Goal: Information Seeking & Learning: Learn about a topic

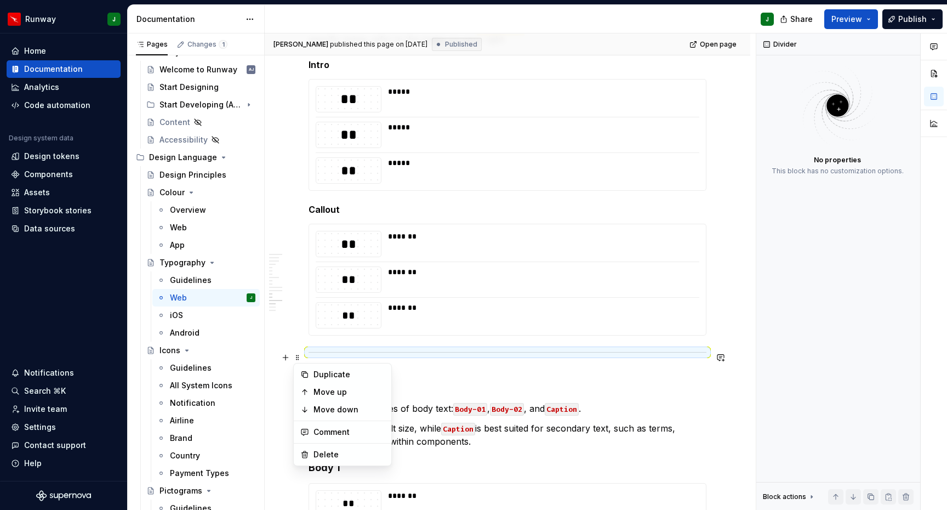
click at [299, 359] on span at bounding box center [297, 357] width 9 height 15
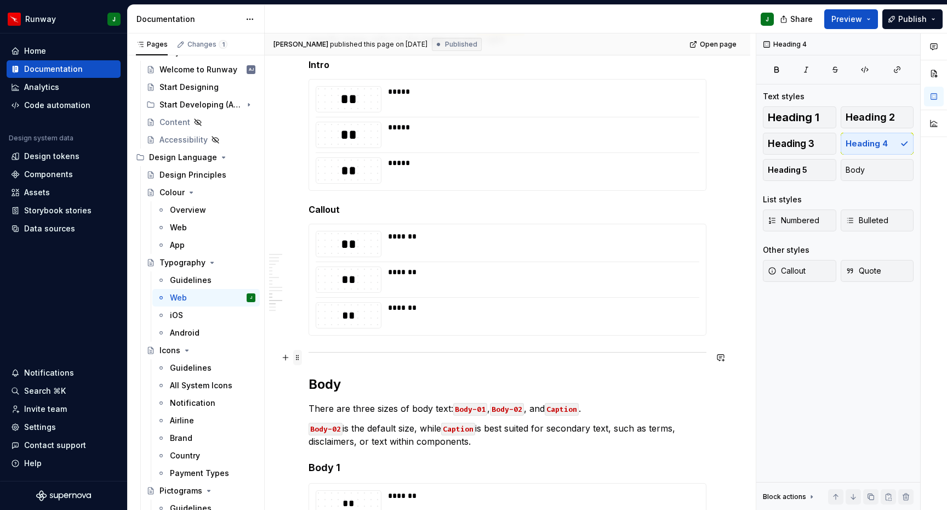
click at [300, 357] on span at bounding box center [297, 357] width 9 height 15
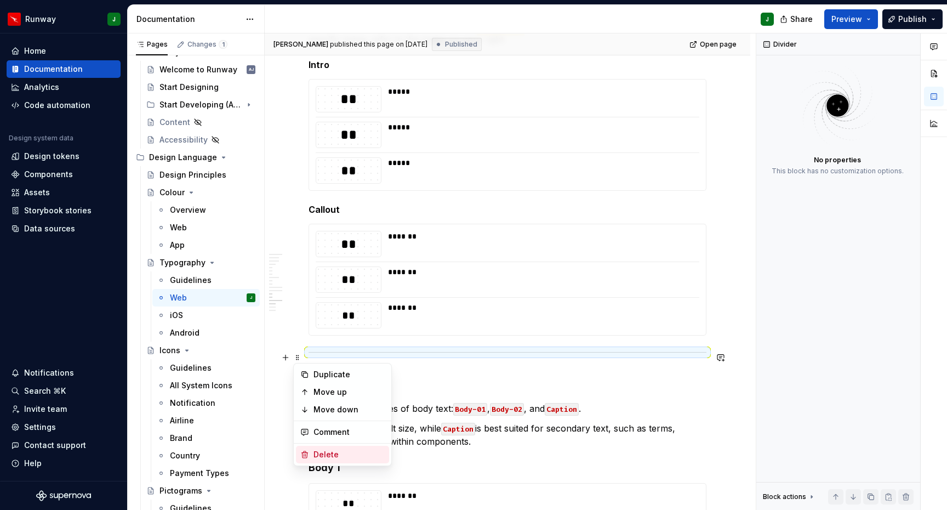
click at [329, 451] on div "Delete" at bounding box center [349, 454] width 71 height 11
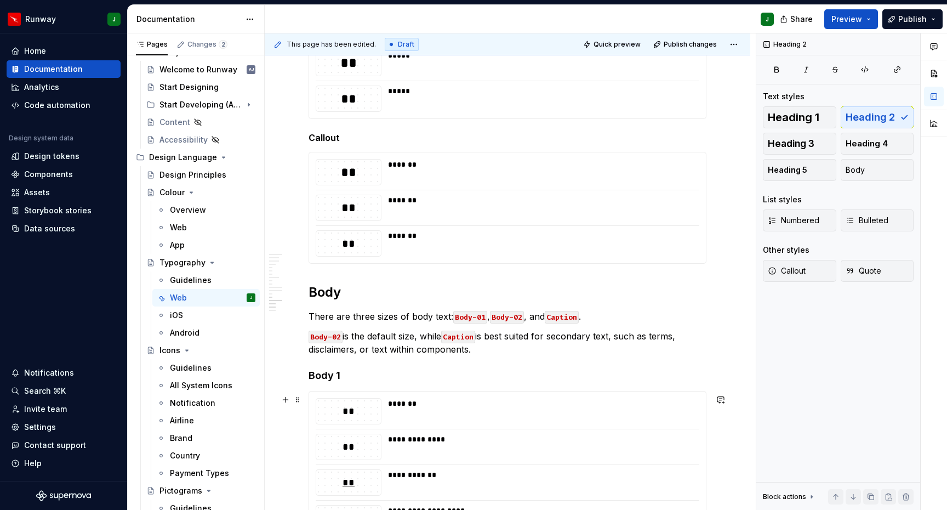
scroll to position [2034, 0]
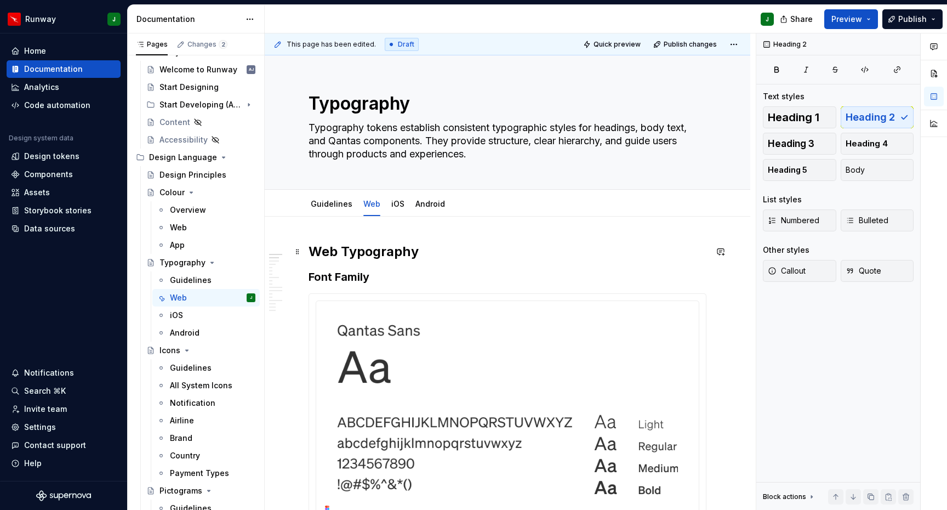
click at [384, 257] on h2 "Web Typography" at bounding box center [508, 252] width 398 height 18
click at [355, 278] on h3 "Font Family" at bounding box center [508, 276] width 398 height 15
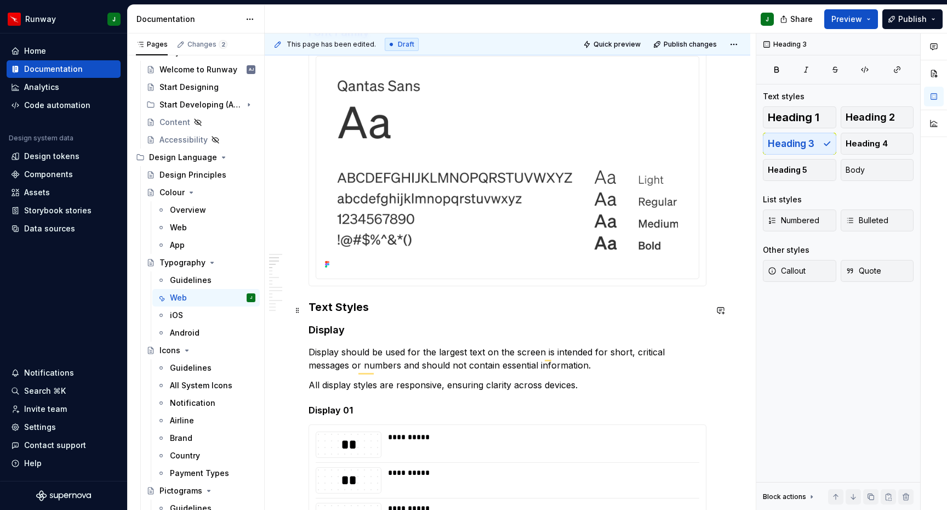
click at [348, 310] on h3 "Text Styles" at bounding box center [508, 306] width 398 height 15
click at [336, 333] on h4 "Display" at bounding box center [508, 329] width 398 height 13
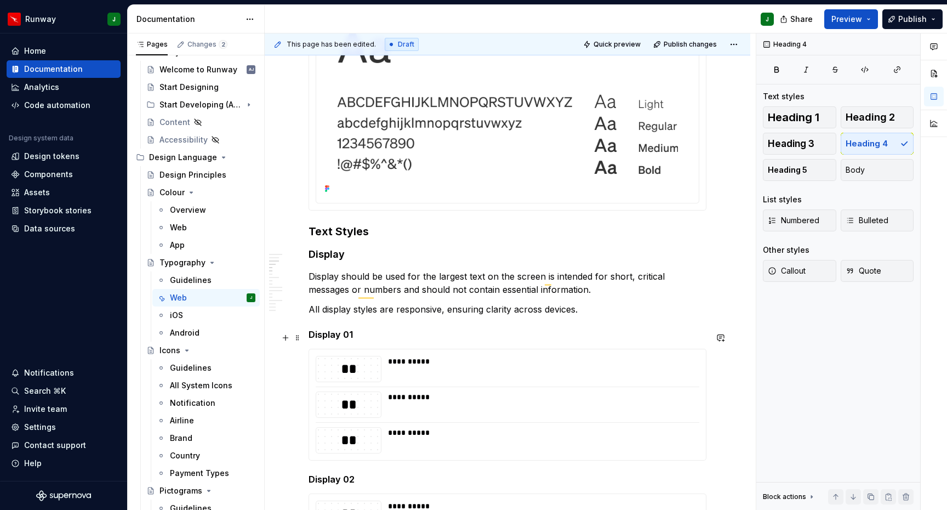
click at [332, 340] on h5 "Display 01" at bounding box center [508, 334] width 398 height 11
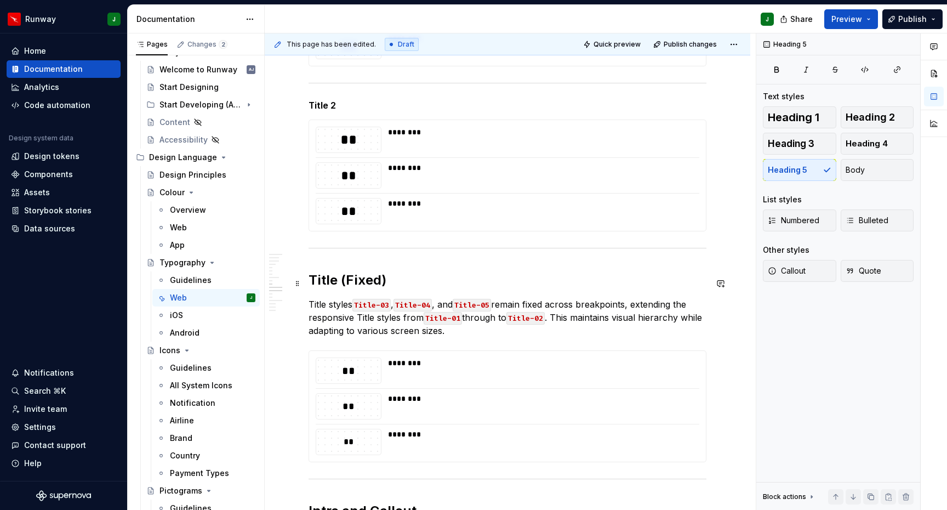
click at [333, 282] on h2 "Title (Fixed)" at bounding box center [508, 280] width 398 height 18
click at [299, 253] on span at bounding box center [297, 253] width 9 height 15
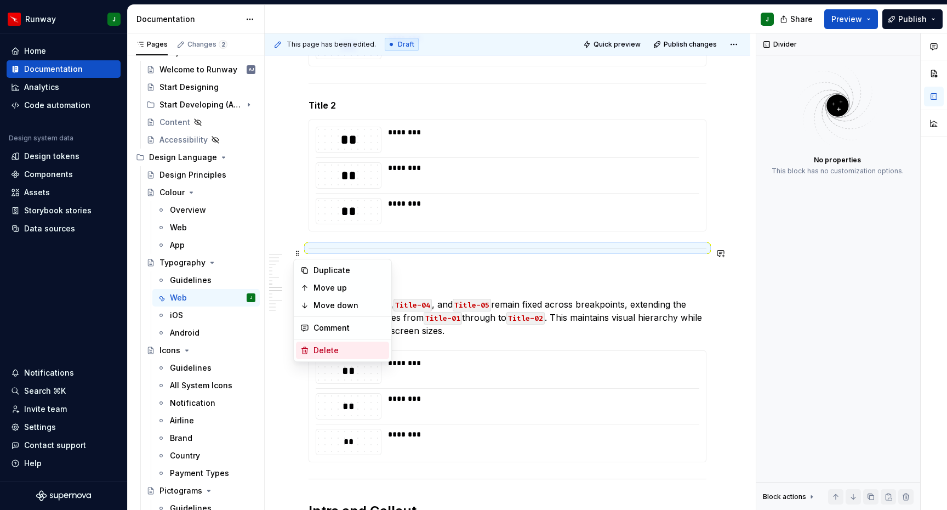
click at [329, 354] on div "Delete" at bounding box center [349, 350] width 71 height 11
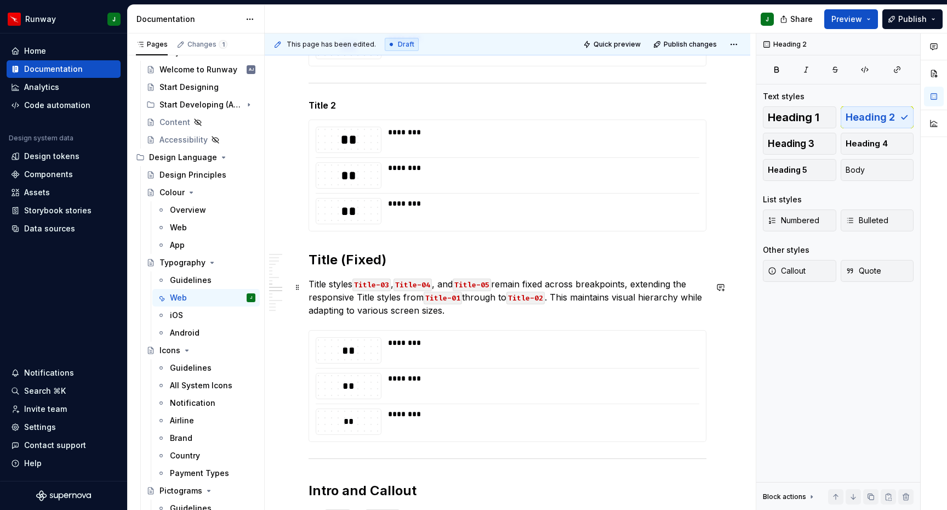
click at [349, 304] on p "Title styles Title-03 , Title-04 , and Title-05 remain fixed across breakpoints…" at bounding box center [508, 296] width 398 height 39
click at [343, 258] on h2 "Title (Fixed)" at bounding box center [508, 260] width 398 height 18
click at [818, 138] on button "Heading 3" at bounding box center [799, 144] width 73 height 22
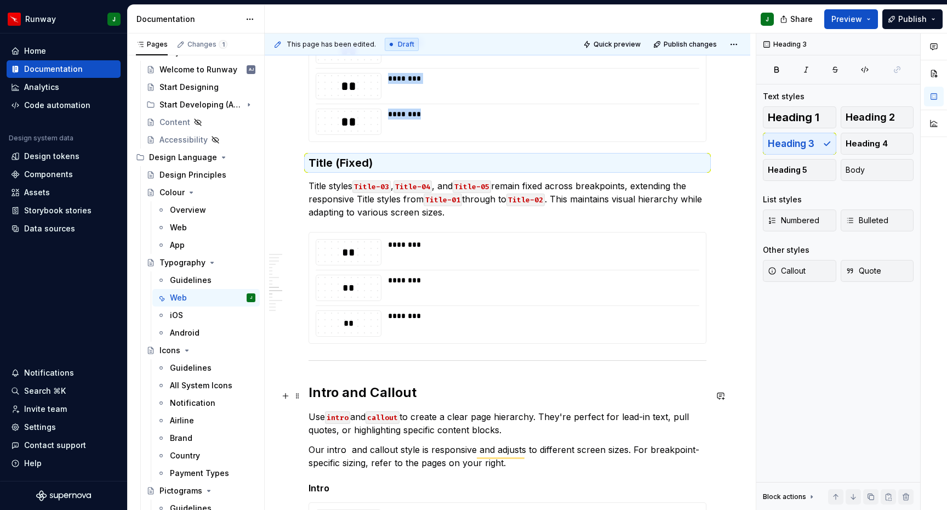
click at [340, 393] on h2 "Intro and Callout" at bounding box center [508, 393] width 398 height 18
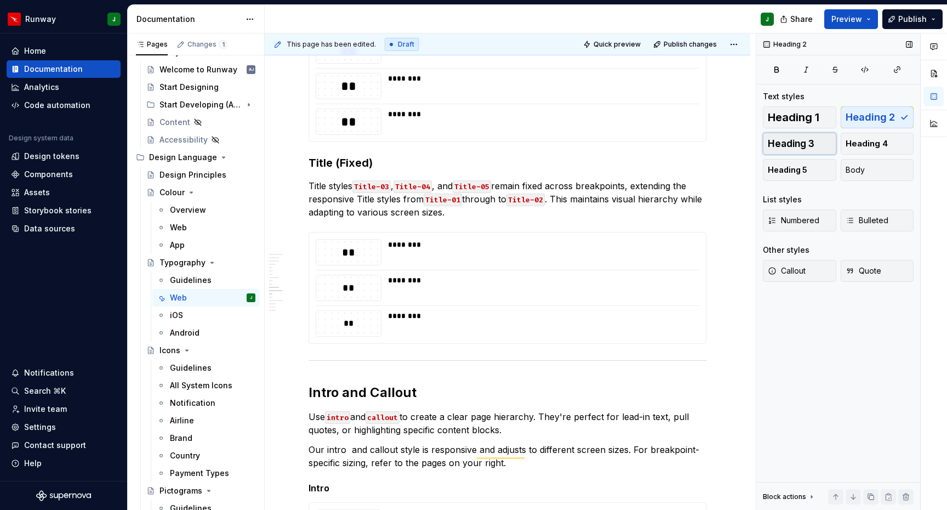
click at [804, 147] on span "Heading 3" at bounding box center [791, 143] width 47 height 11
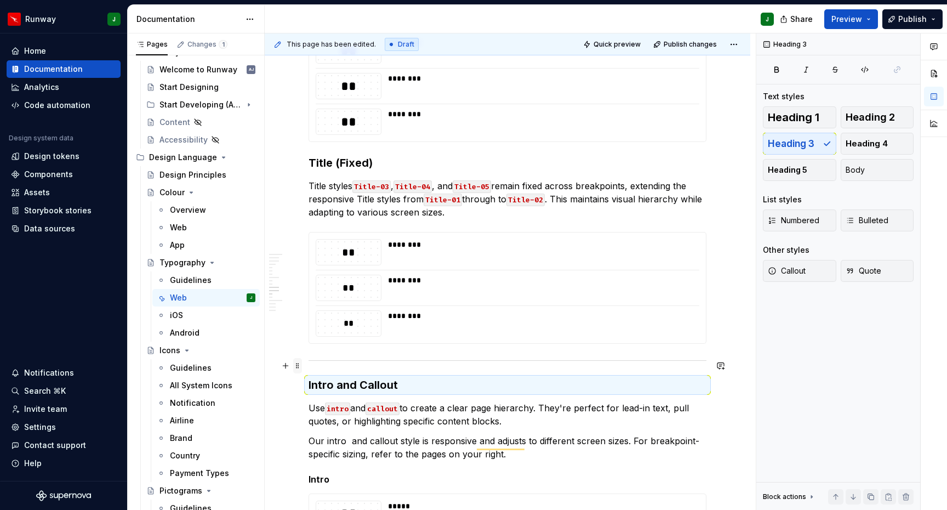
click at [297, 365] on span at bounding box center [297, 365] width 9 height 15
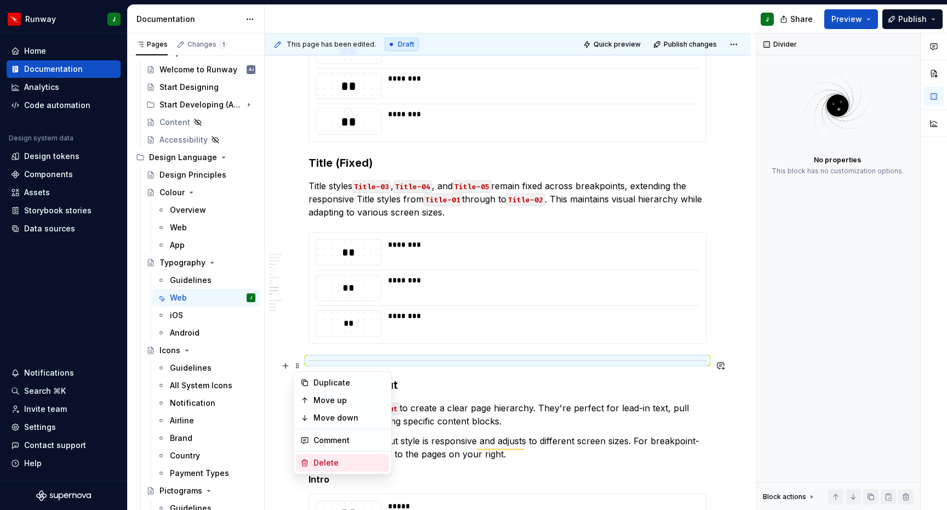
click at [328, 465] on div "Delete" at bounding box center [349, 462] width 71 height 11
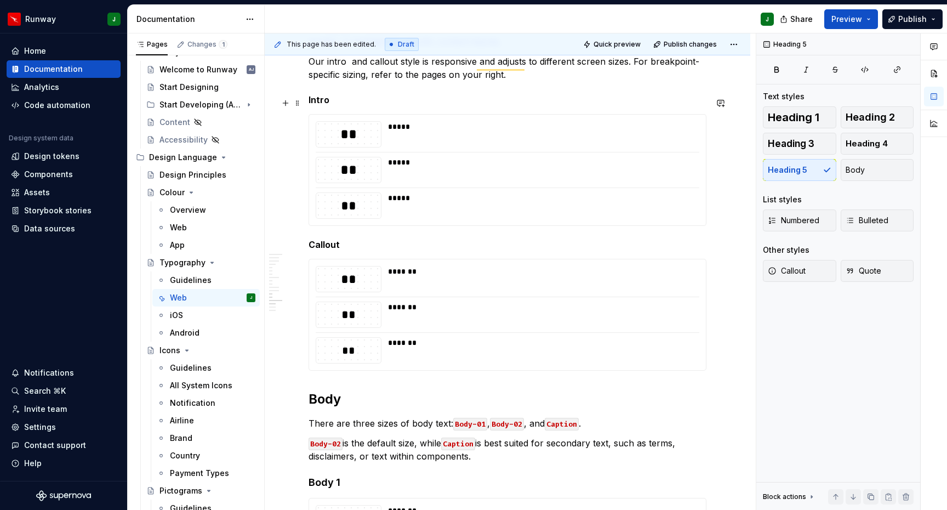
click at [322, 105] on h5 "Intro" at bounding box center [508, 99] width 398 height 11
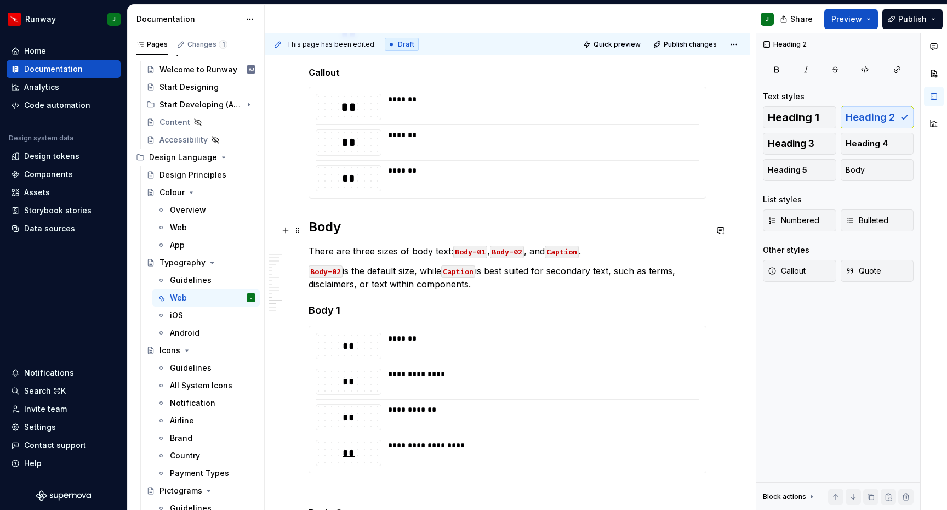
click at [328, 231] on h2 "Body" at bounding box center [508, 227] width 398 height 18
click at [776, 148] on span "Heading 3" at bounding box center [791, 143] width 47 height 11
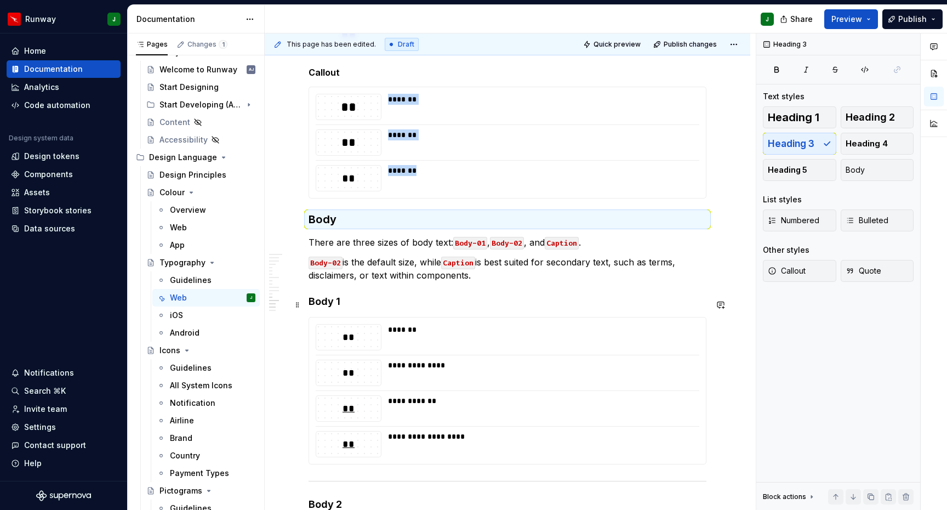
click at [319, 308] on h4 "Body 1" at bounding box center [508, 301] width 398 height 13
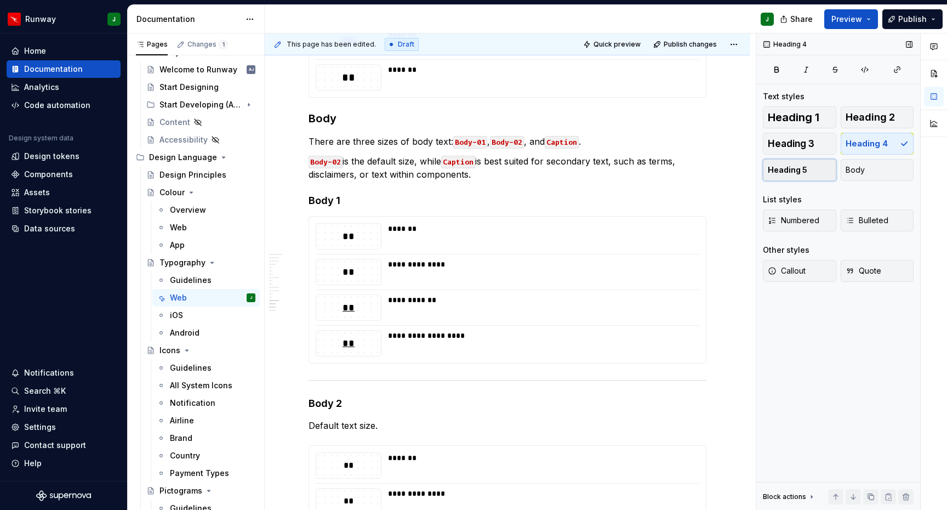
click at [775, 167] on span "Heading 5" at bounding box center [787, 169] width 39 height 11
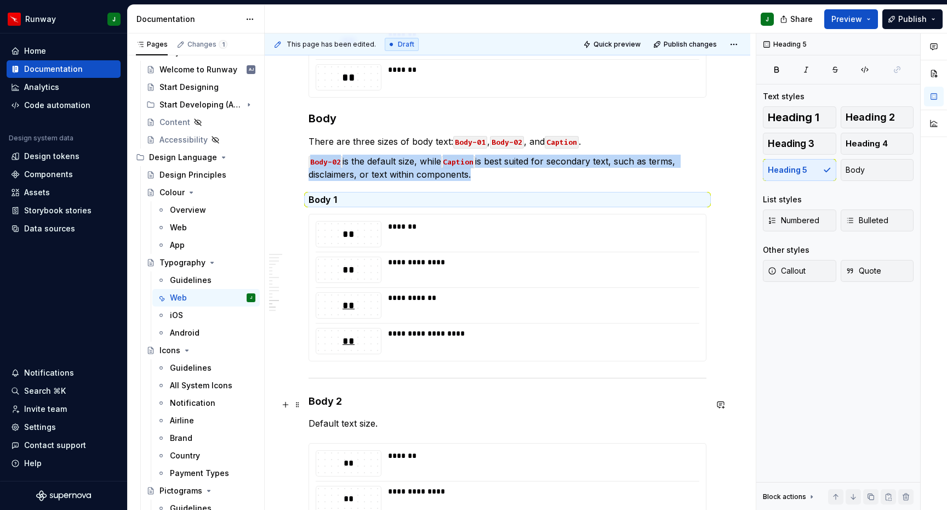
click at [326, 404] on h4 "Body 2" at bounding box center [508, 401] width 398 height 13
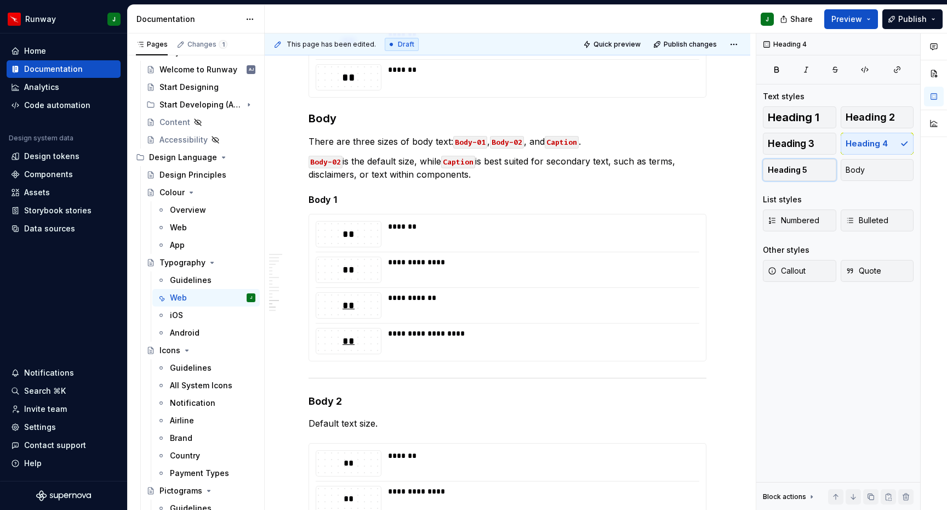
click at [803, 170] on span "Heading 5" at bounding box center [787, 169] width 39 height 11
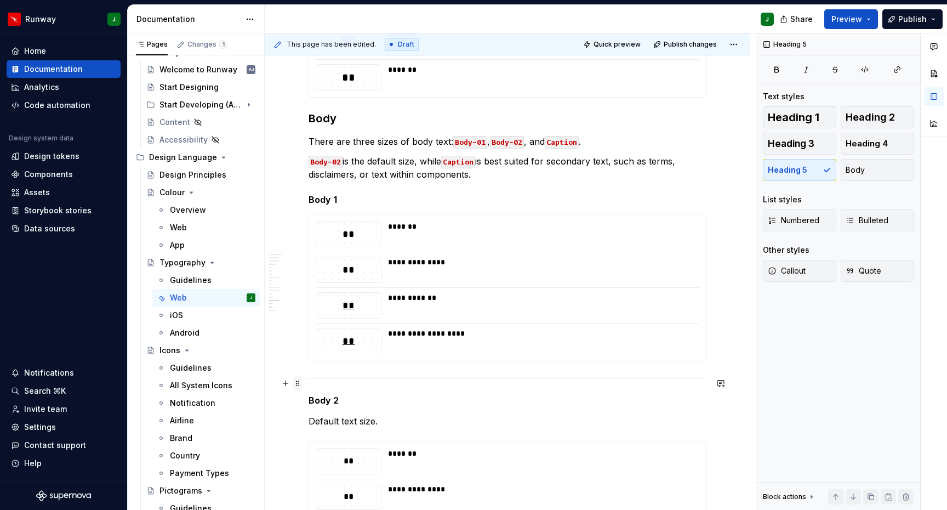
click at [299, 380] on span at bounding box center [297, 383] width 9 height 15
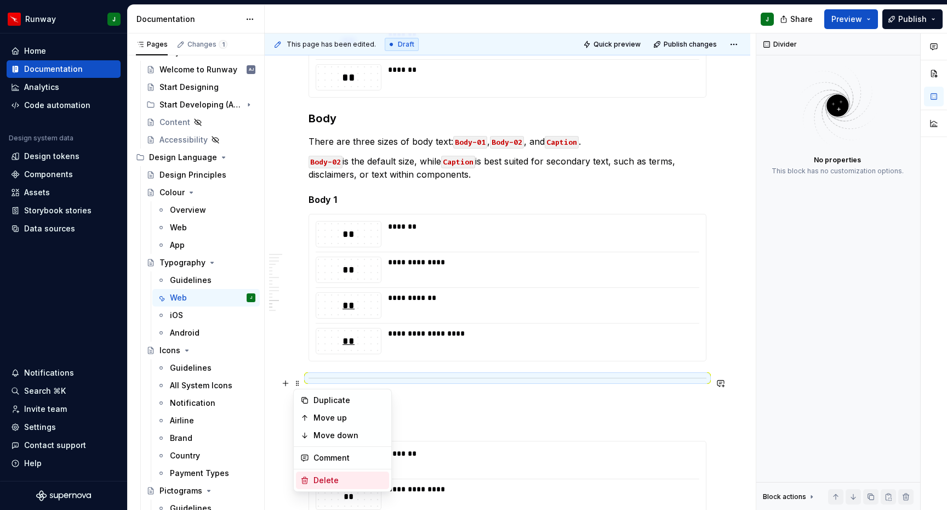
click at [328, 478] on div "Delete" at bounding box center [349, 480] width 71 height 11
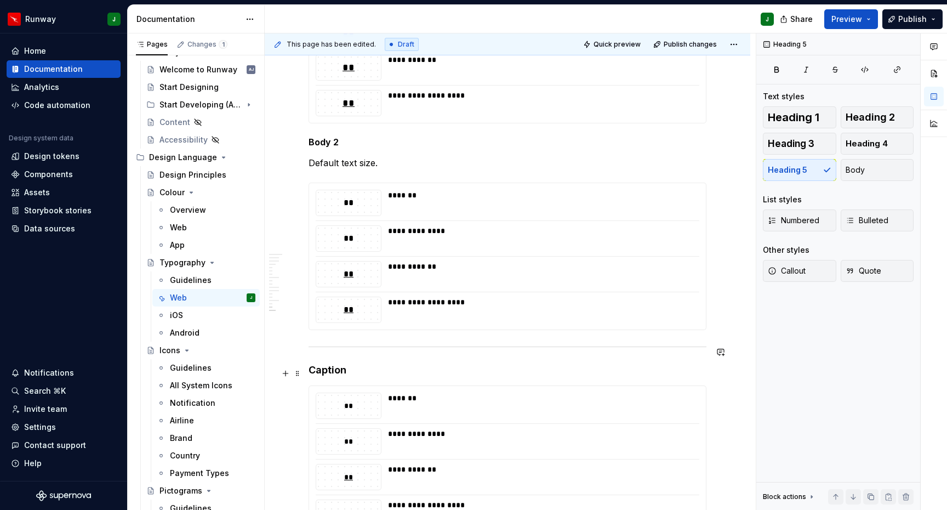
click at [328, 369] on h4 "Caption" at bounding box center [508, 369] width 398 height 13
click at [790, 173] on span "Heading 5" at bounding box center [787, 169] width 39 height 11
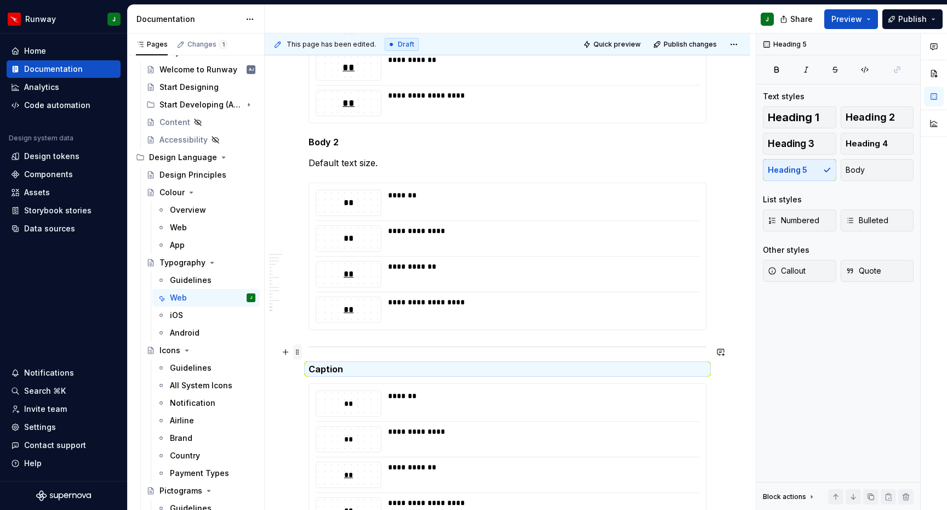
click at [298, 352] on span at bounding box center [297, 351] width 9 height 15
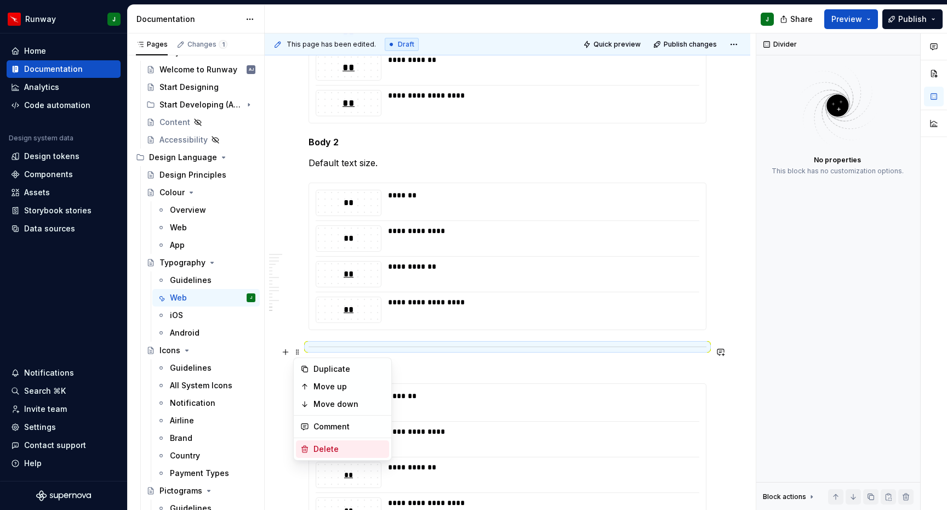
click at [327, 450] on div "Delete" at bounding box center [349, 449] width 71 height 11
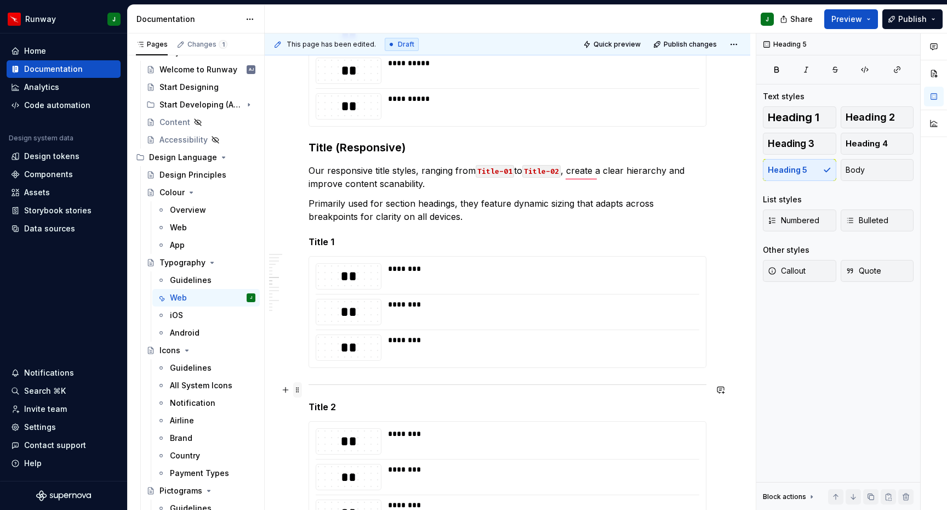
click at [297, 391] on span at bounding box center [297, 389] width 9 height 15
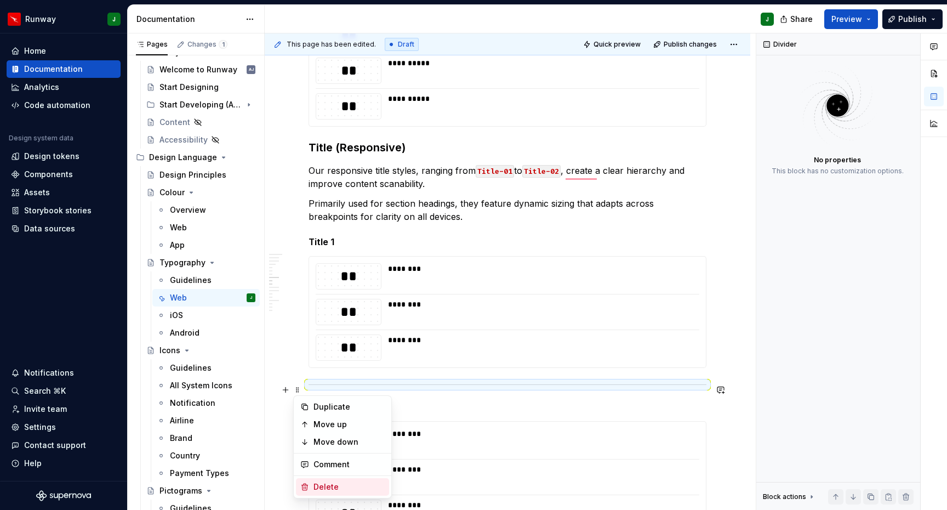
click at [332, 481] on div "Delete" at bounding box center [349, 486] width 71 height 11
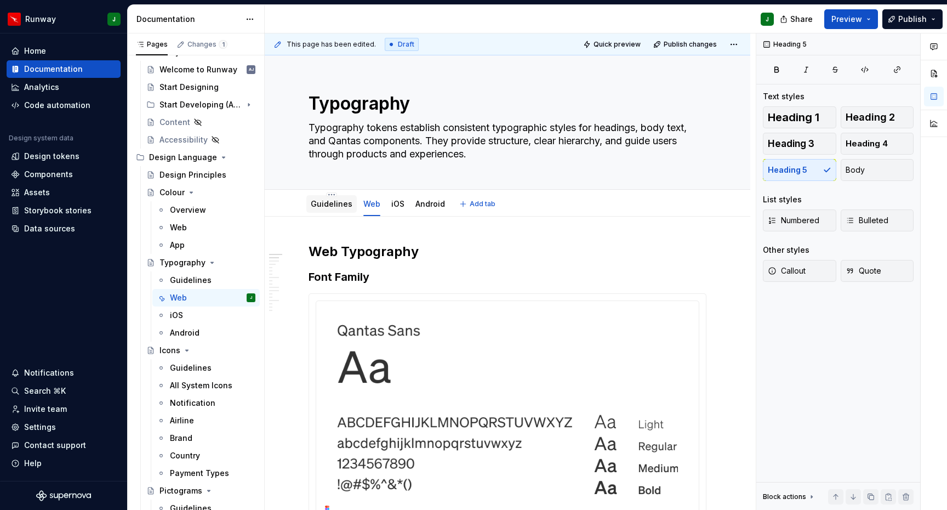
click at [335, 208] on link "Guidelines" at bounding box center [332, 203] width 42 height 9
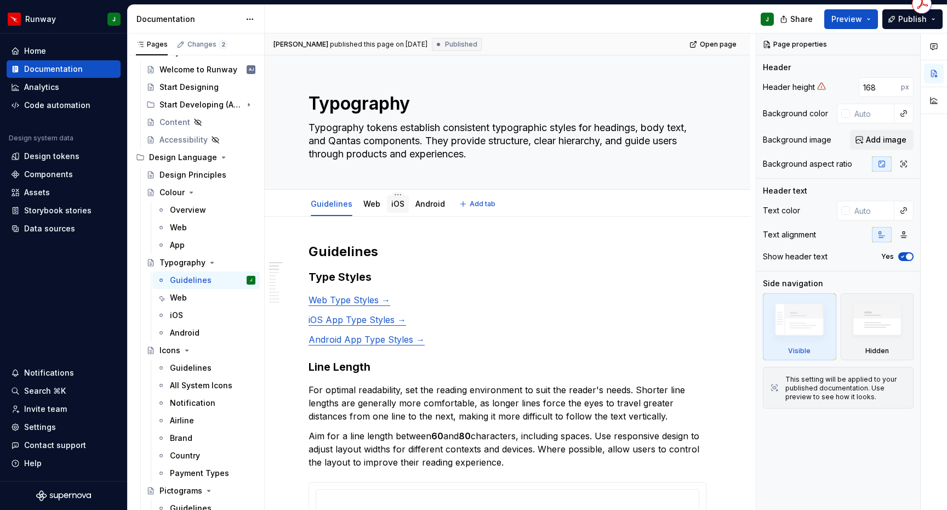
click at [387, 204] on div "iOS" at bounding box center [398, 204] width 22 height 18
click at [396, 204] on link "iOS" at bounding box center [397, 203] width 13 height 9
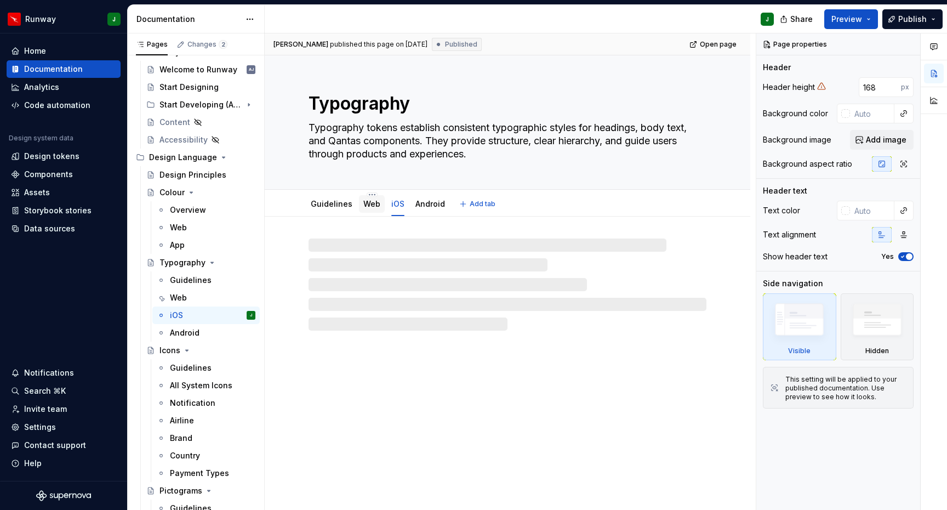
click at [371, 207] on link "Web" at bounding box center [371, 203] width 17 height 9
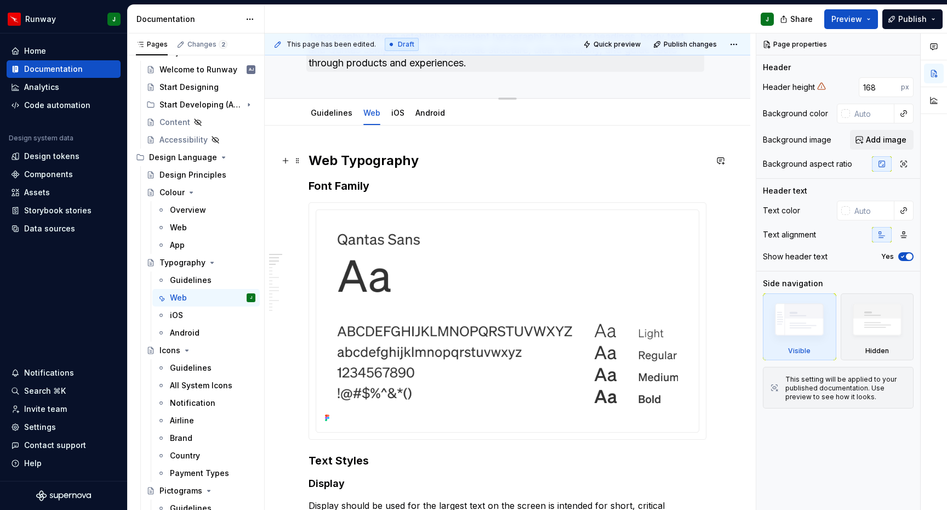
scroll to position [96, 0]
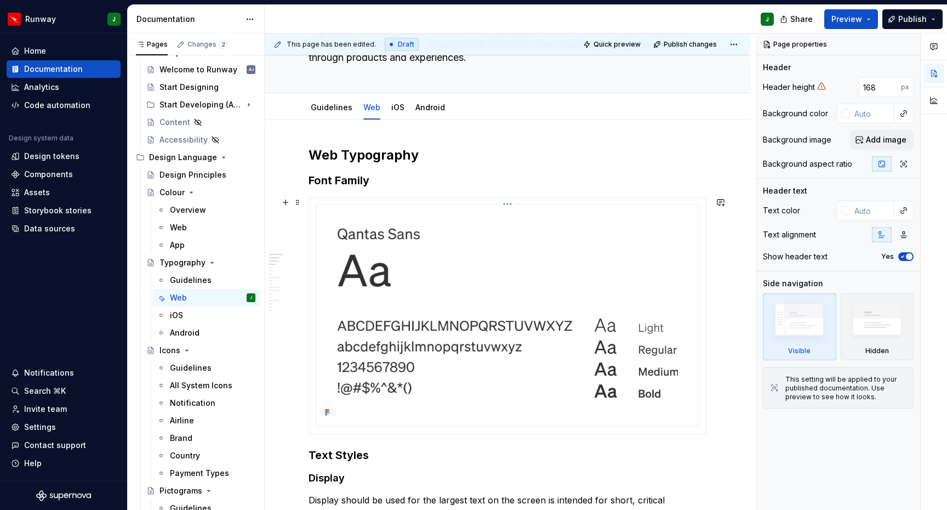
click at [528, 220] on img at bounding box center [508, 314] width 374 height 211
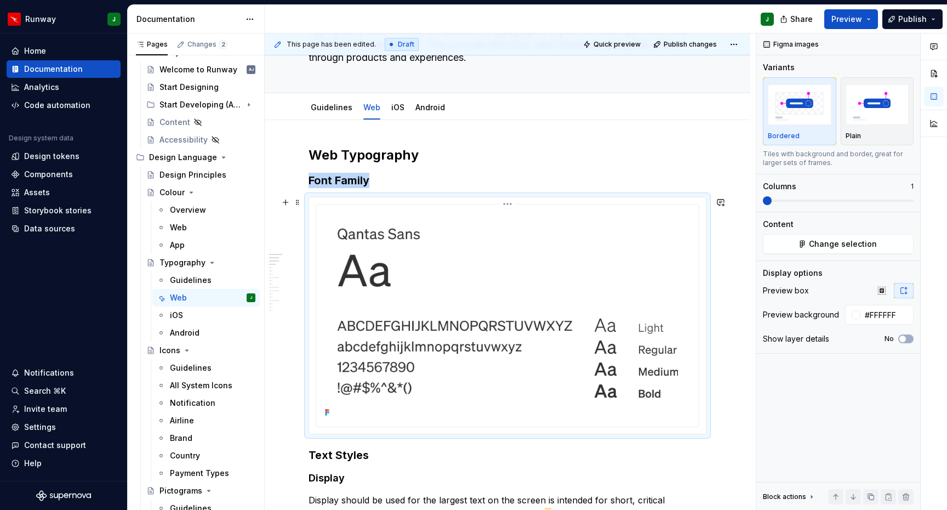
click at [510, 203] on html "Runway J Home Documentation Analytics Code automation Design system data Design…" at bounding box center [473, 255] width 947 height 510
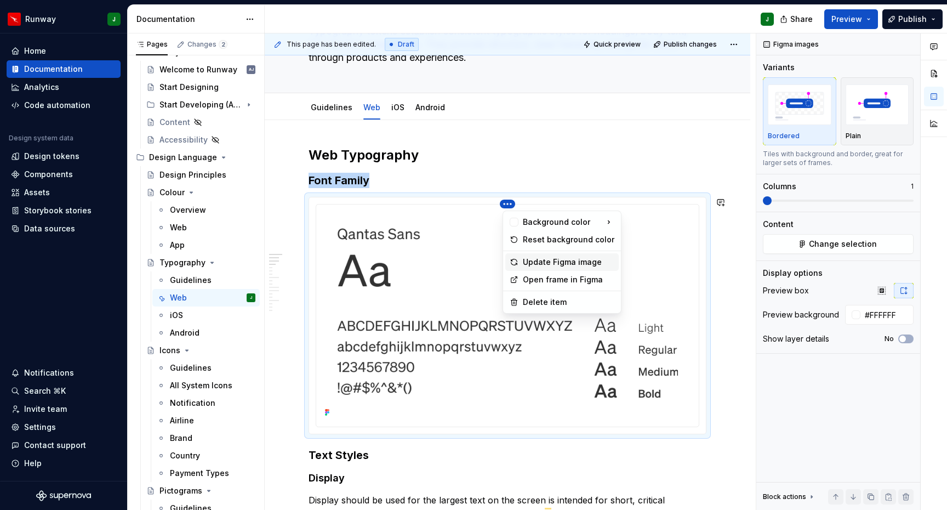
click at [530, 263] on div "Update Figma image" at bounding box center [569, 262] width 92 height 11
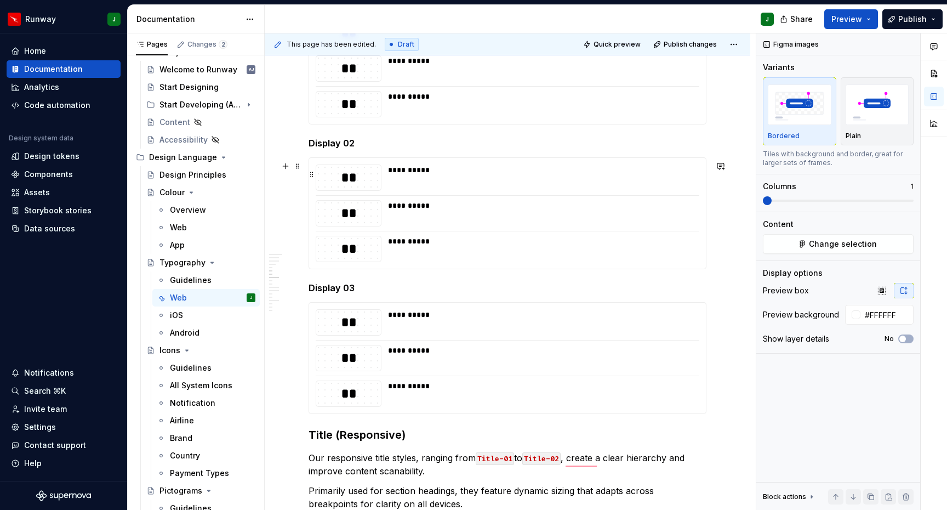
scroll to position [725, 0]
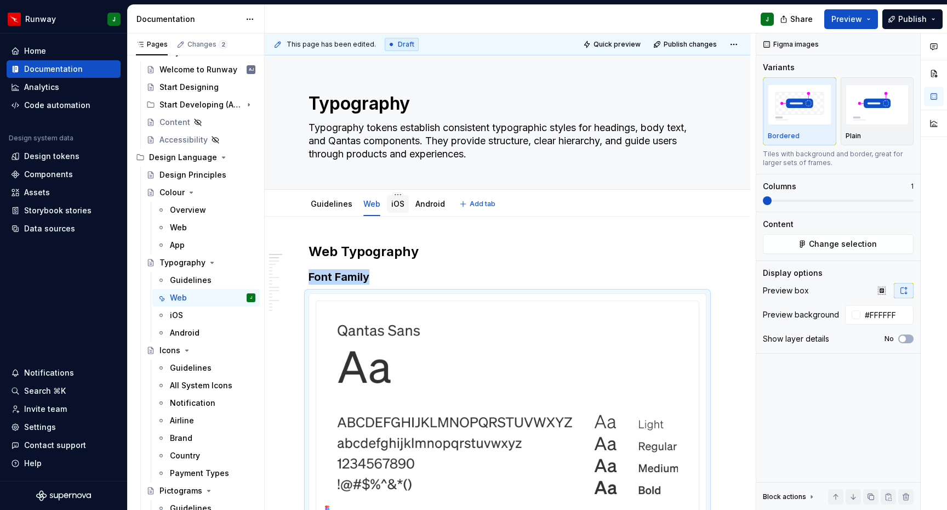
click at [395, 204] on link "iOS" at bounding box center [397, 203] width 13 height 9
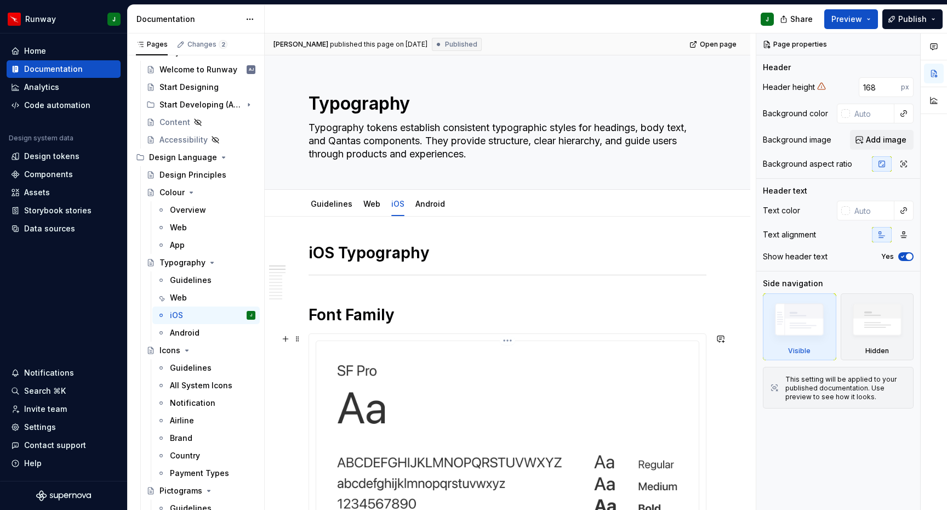
click at [508, 340] on html "Runway J Home Documentation Analytics Code automation Design system data Design…" at bounding box center [473, 255] width 947 height 510
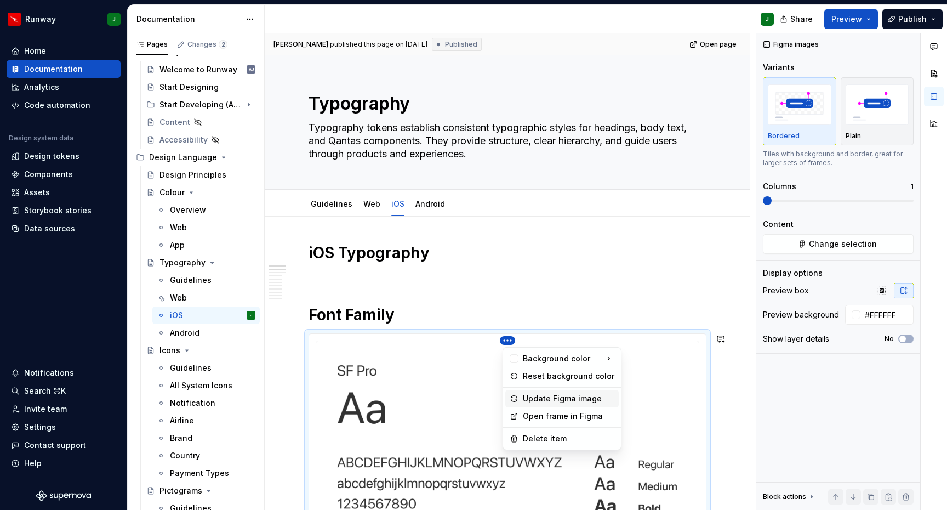
click at [536, 395] on div "Update Figma image" at bounding box center [569, 398] width 92 height 11
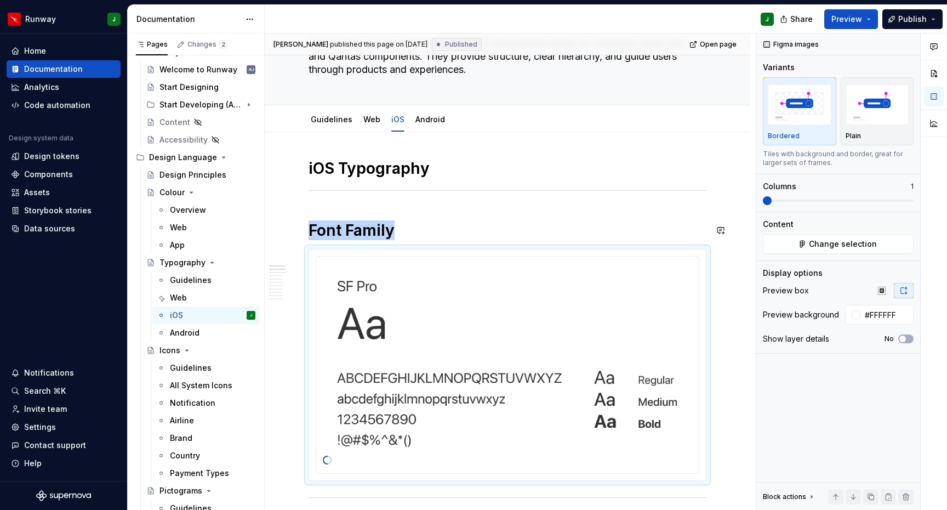
scroll to position [1, 0]
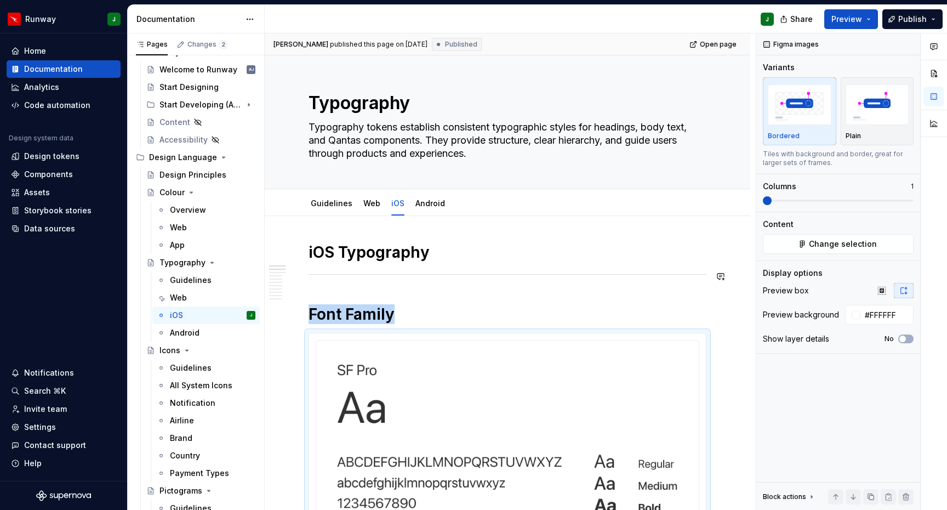
click at [358, 255] on h1 "iOS Typography" at bounding box center [508, 252] width 398 height 20
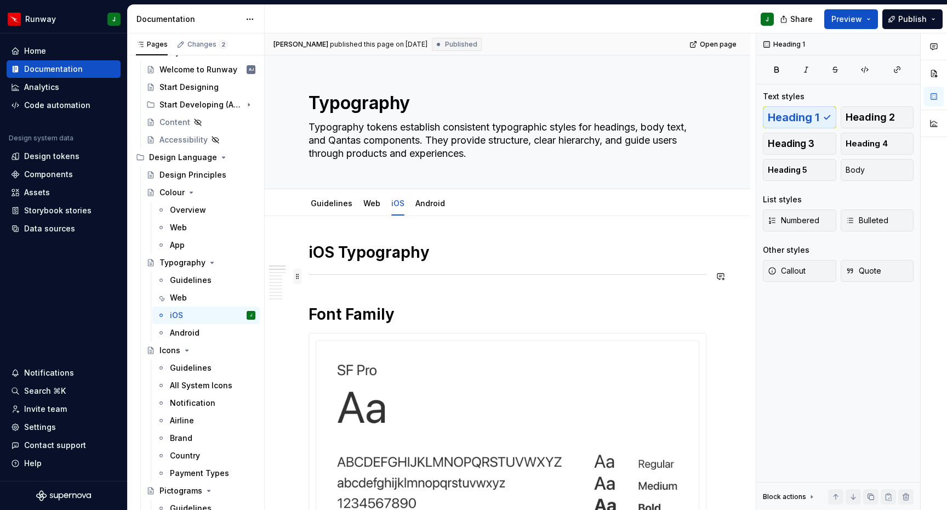
click at [299, 277] on span at bounding box center [297, 276] width 9 height 15
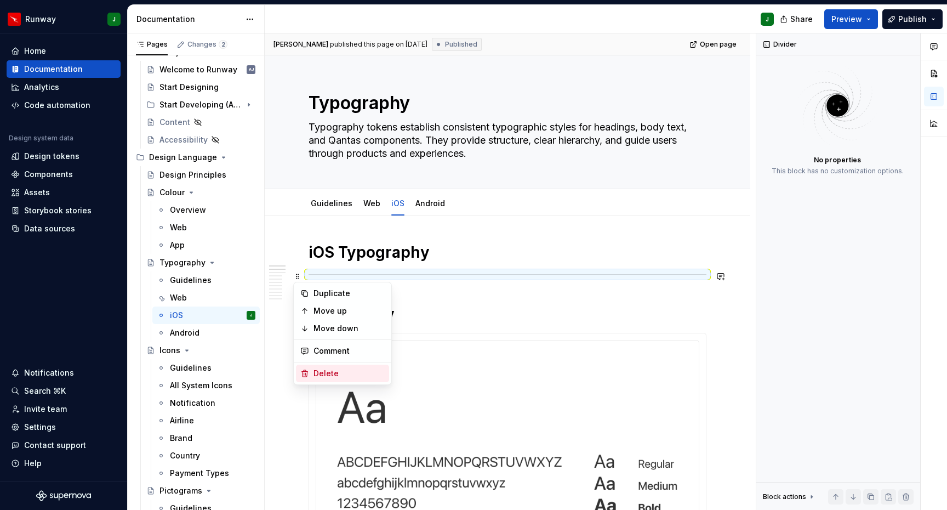
click at [344, 374] on div "Delete" at bounding box center [349, 373] width 71 height 11
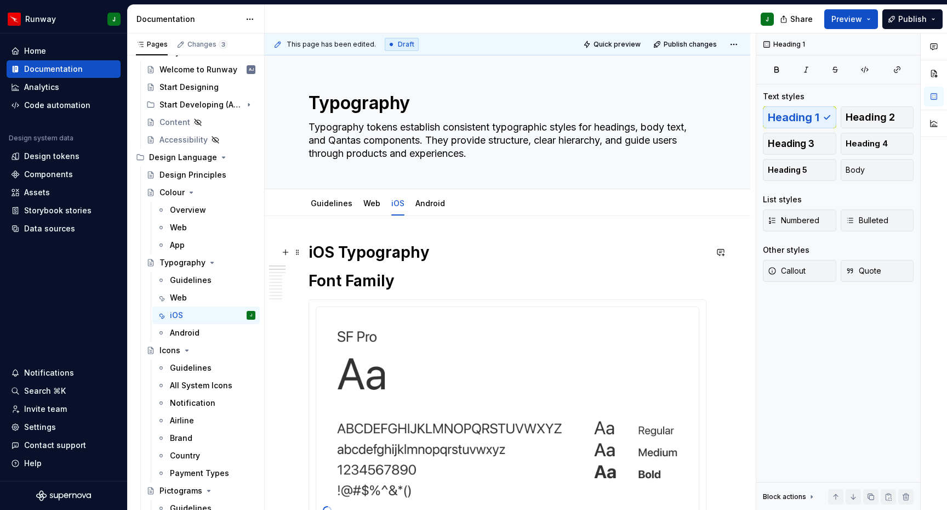
click at [361, 250] on h1 "iOS Typography" at bounding box center [508, 252] width 398 height 20
click at [884, 124] on button "Heading 2" at bounding box center [877, 117] width 73 height 22
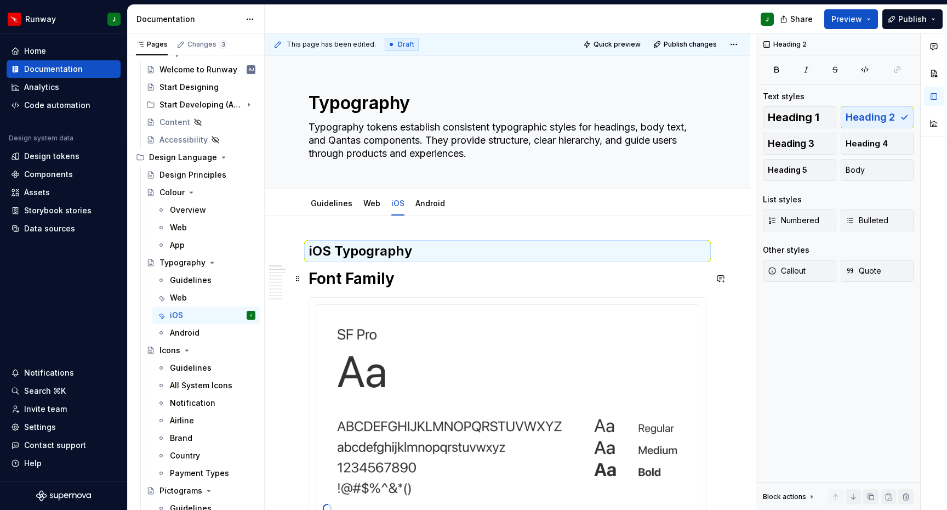
click at [364, 283] on h1 "Font Family" at bounding box center [508, 279] width 398 height 20
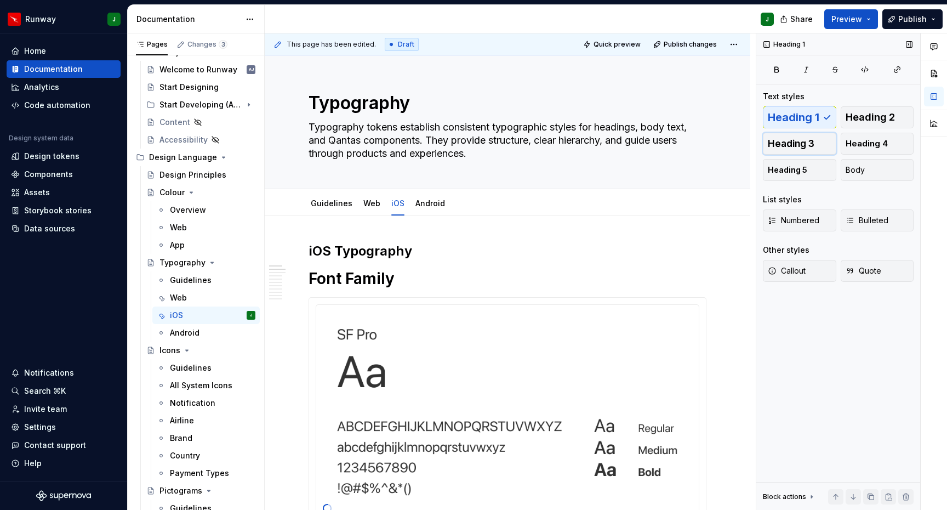
click at [809, 143] on span "Heading 3" at bounding box center [791, 143] width 47 height 11
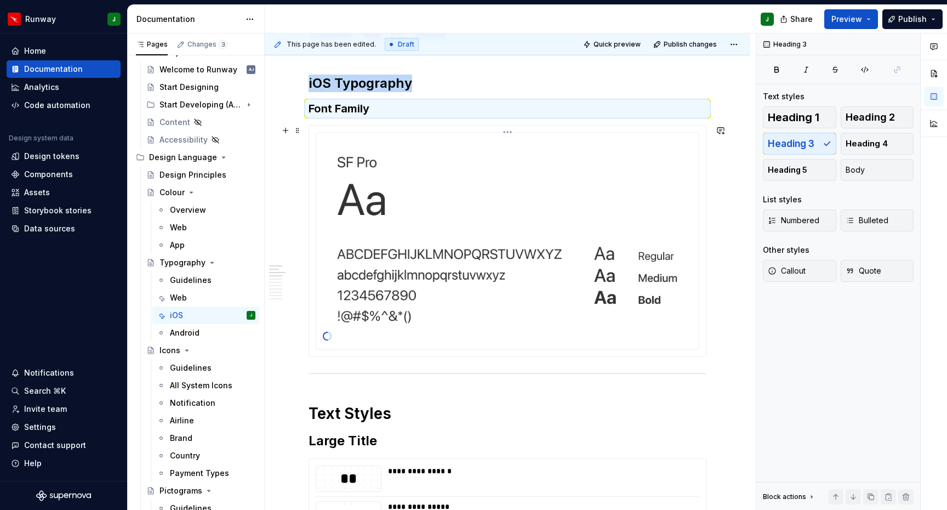
scroll to position [269, 0]
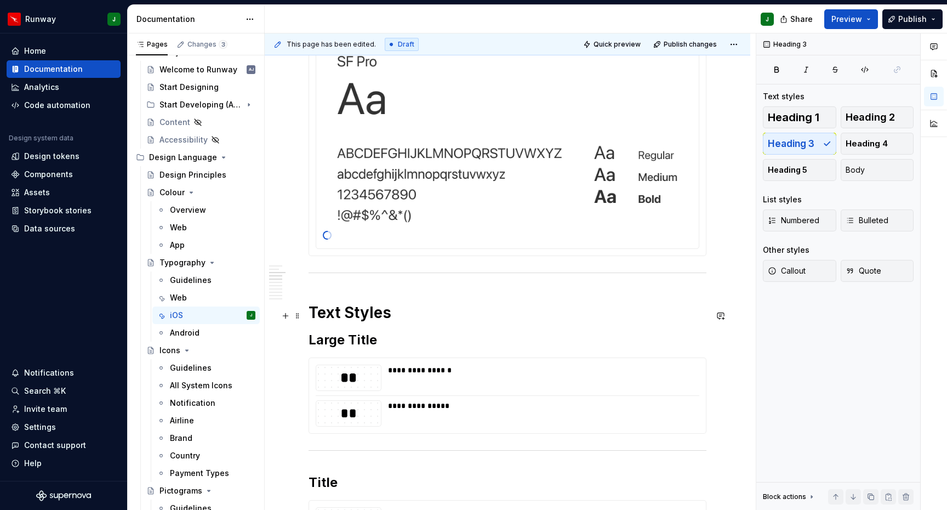
click at [344, 307] on h1 "Text Styles" at bounding box center [508, 313] width 398 height 20
click at [882, 112] on span "Heading 2" at bounding box center [870, 117] width 49 height 11
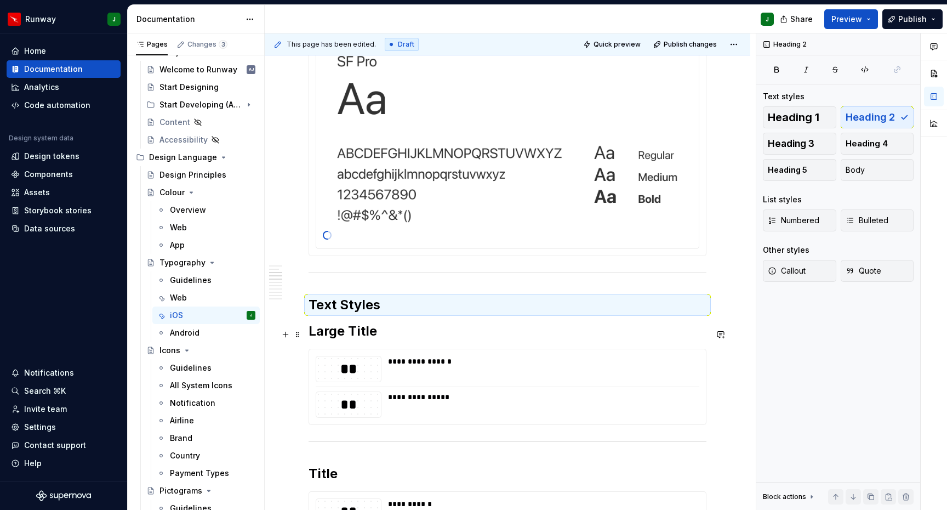
click at [326, 337] on h2 "Large Title" at bounding box center [508, 331] width 398 height 18
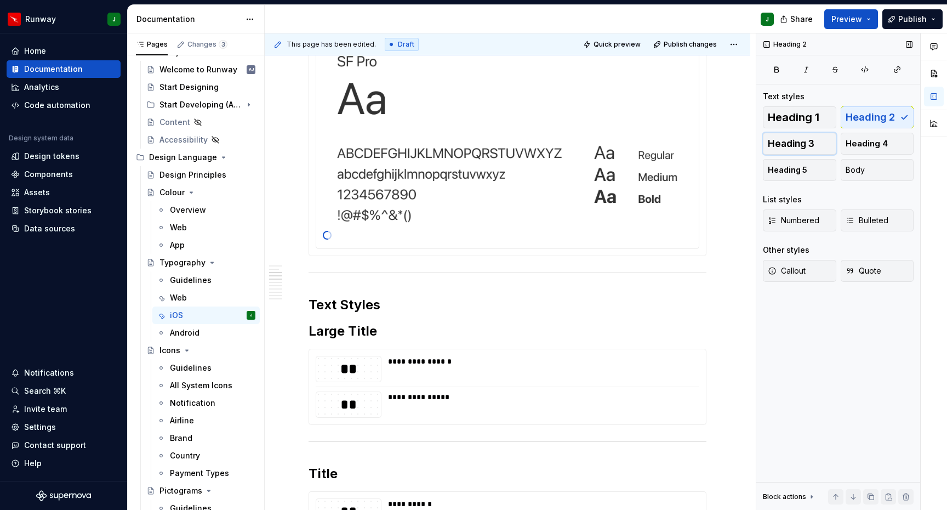
click at [798, 144] on span "Heading 3" at bounding box center [791, 143] width 47 height 11
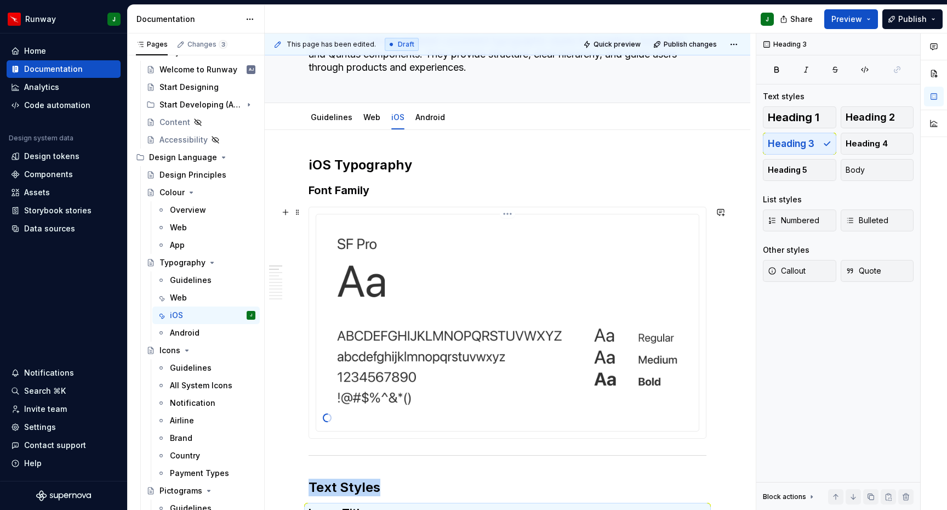
scroll to position [180, 0]
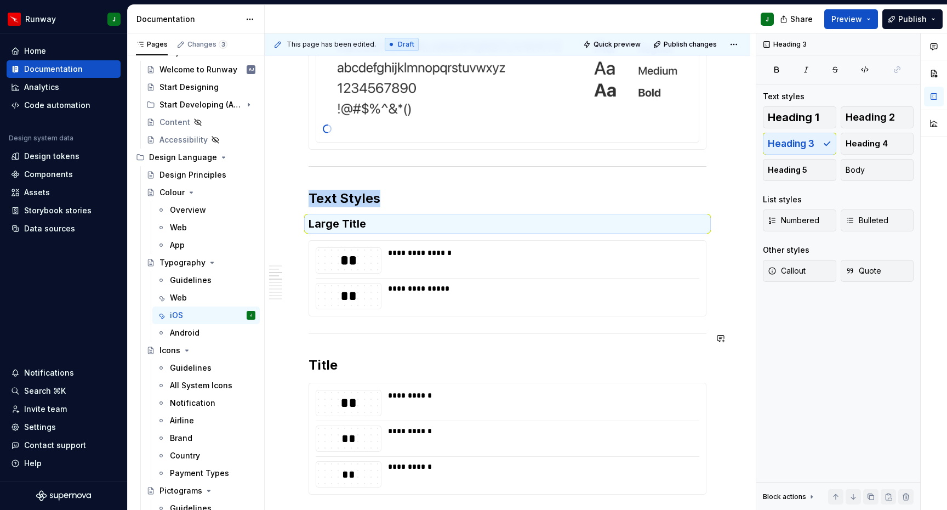
click at [327, 374] on h2 "Title" at bounding box center [508, 365] width 398 height 18
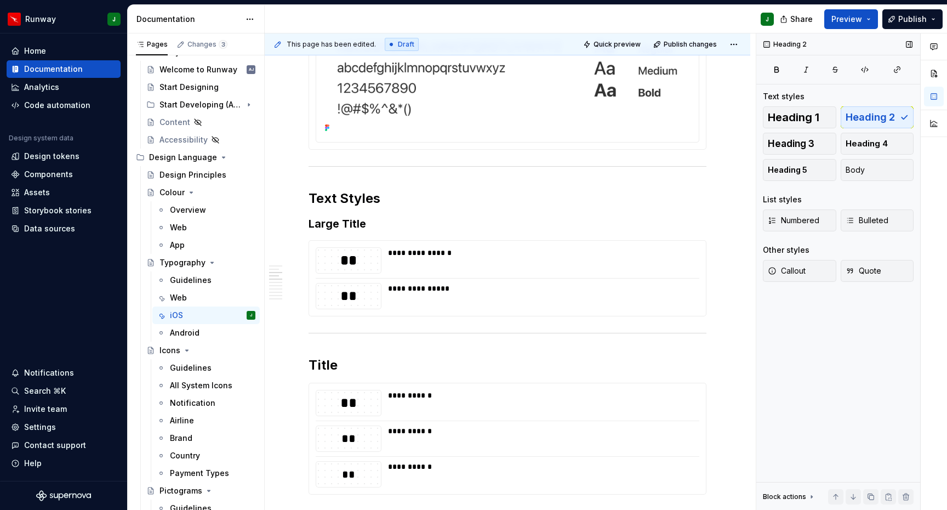
click at [788, 156] on div "Heading 1 Heading 2 Heading 3 Heading 4 Heading 5 Body" at bounding box center [838, 143] width 151 height 75
click at [788, 150] on button "Heading 3" at bounding box center [799, 144] width 73 height 22
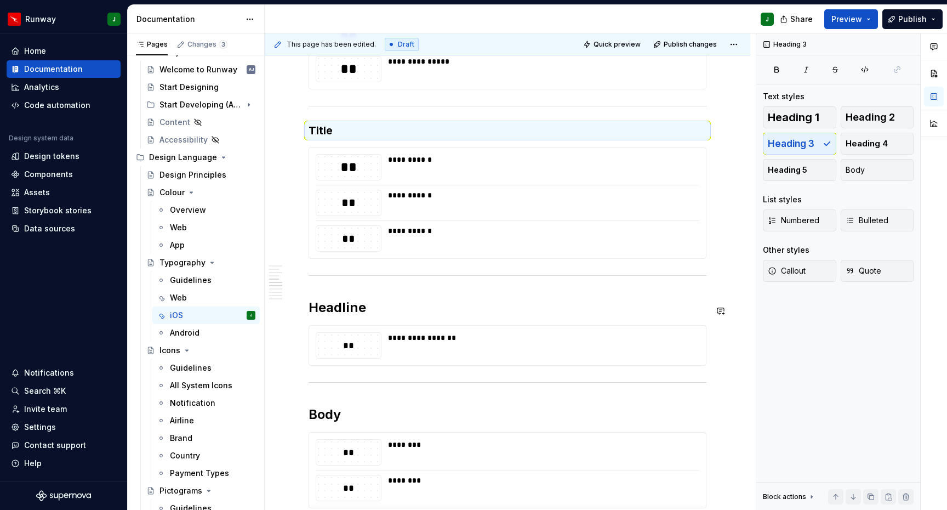
click at [328, 300] on div "**********" at bounding box center [508, 405] width 398 height 1530
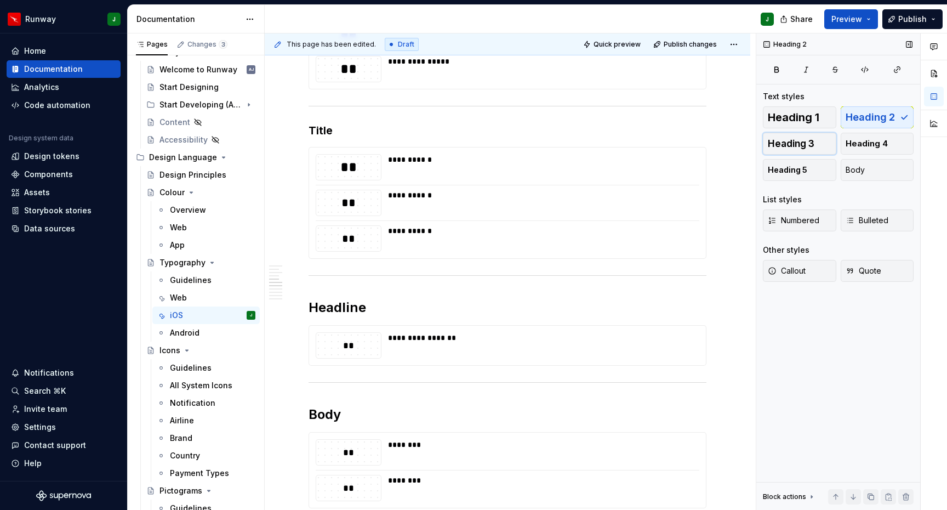
click at [794, 150] on button "Heading 3" at bounding box center [799, 144] width 73 height 22
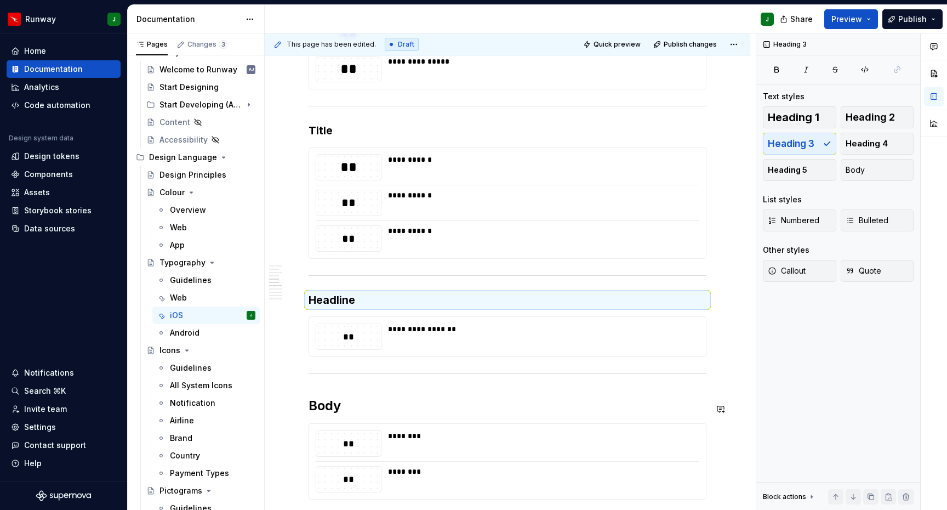
click at [326, 408] on h2 "Body" at bounding box center [508, 406] width 398 height 18
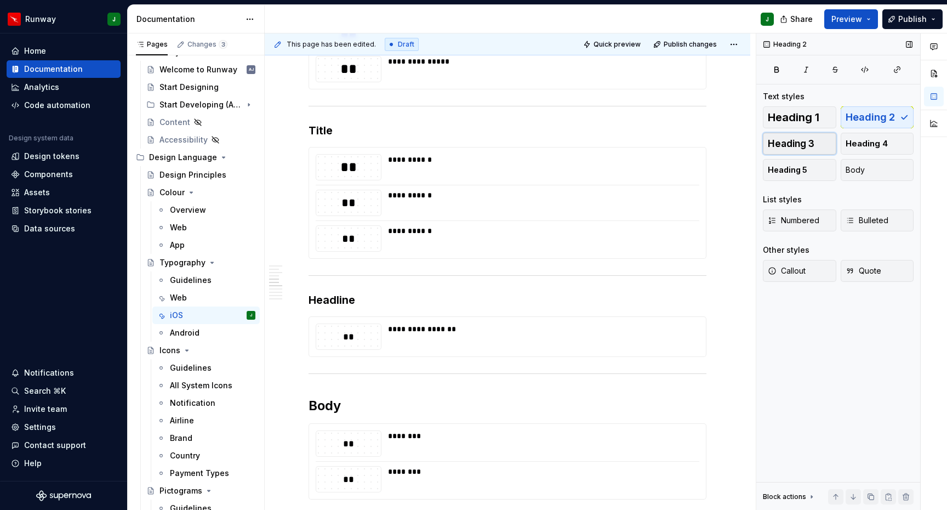
click at [792, 145] on span "Heading 3" at bounding box center [791, 143] width 47 height 11
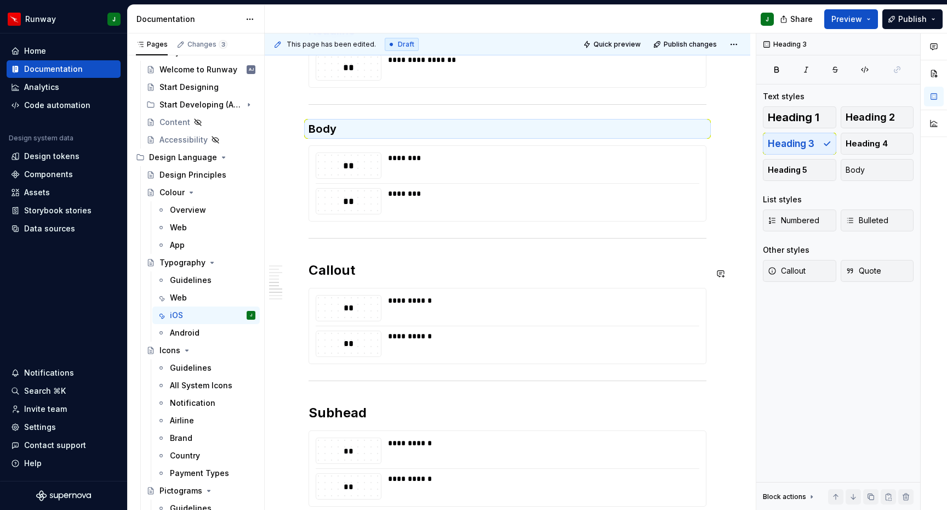
click at [327, 274] on h2 "Callout" at bounding box center [508, 271] width 398 height 18
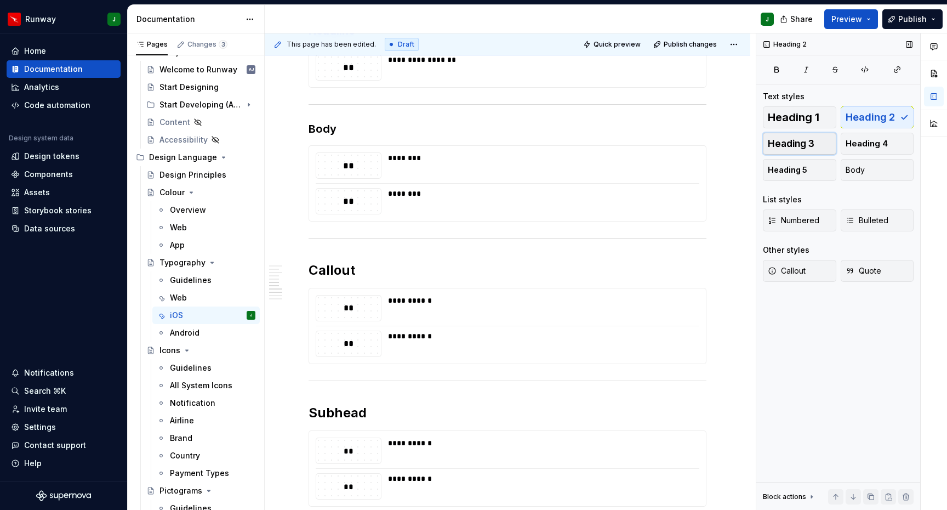
click at [781, 149] on span "Heading 3" at bounding box center [791, 143] width 47 height 11
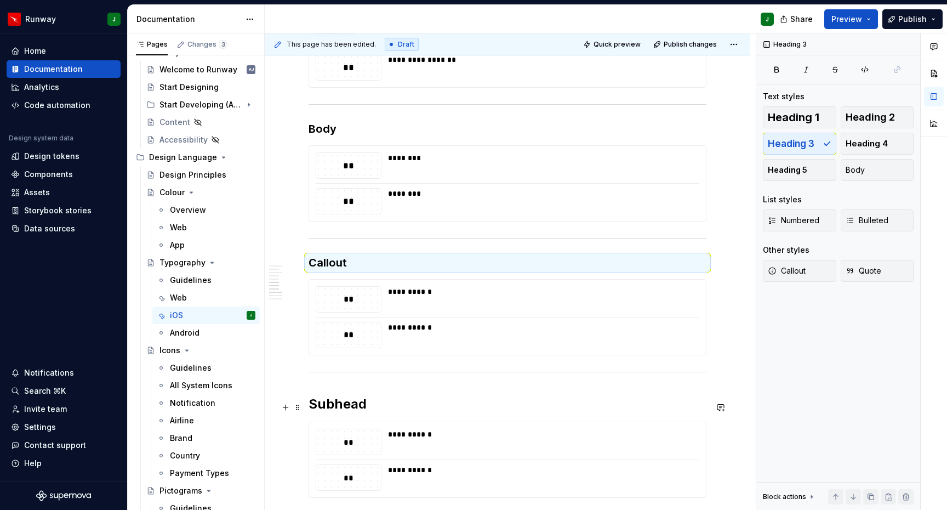
click at [342, 410] on h2 "Subhead" at bounding box center [508, 404] width 398 height 18
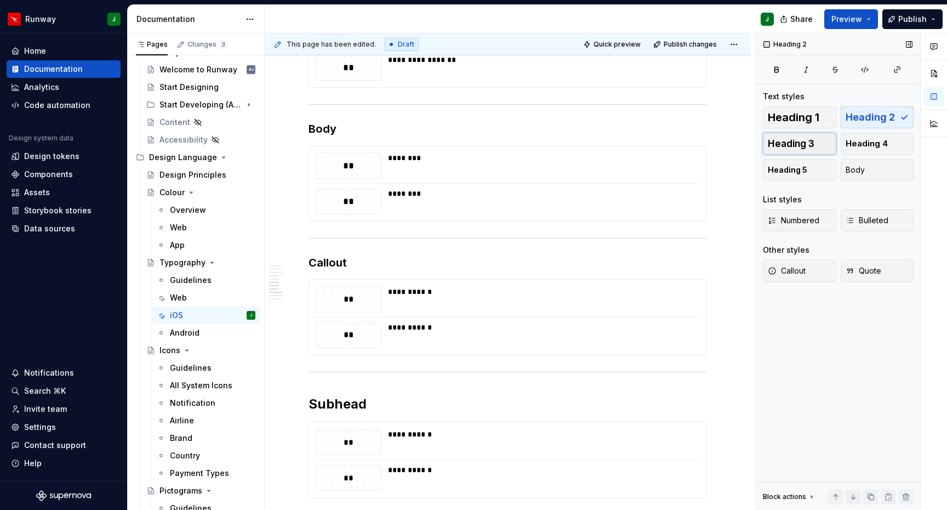
click at [788, 147] on span "Heading 3" at bounding box center [791, 143] width 47 height 11
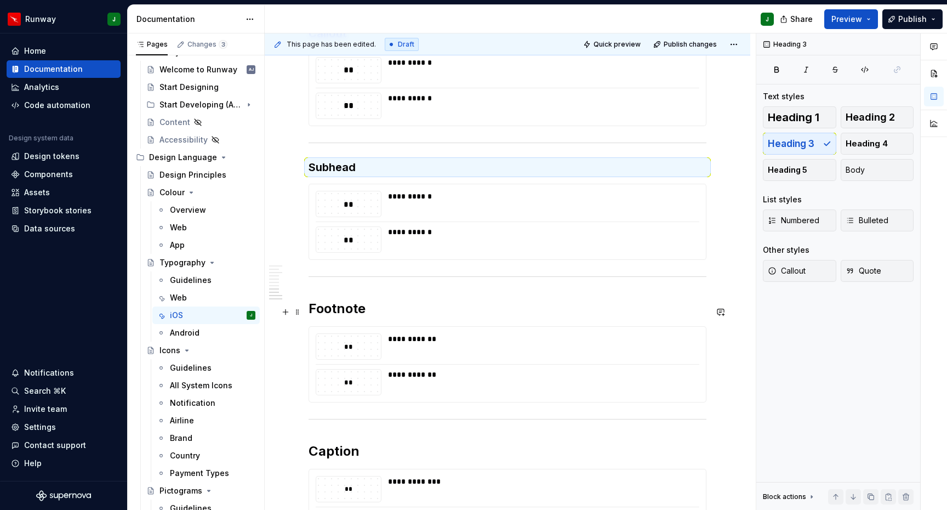
click at [329, 317] on h2 "Footnote" at bounding box center [508, 309] width 398 height 18
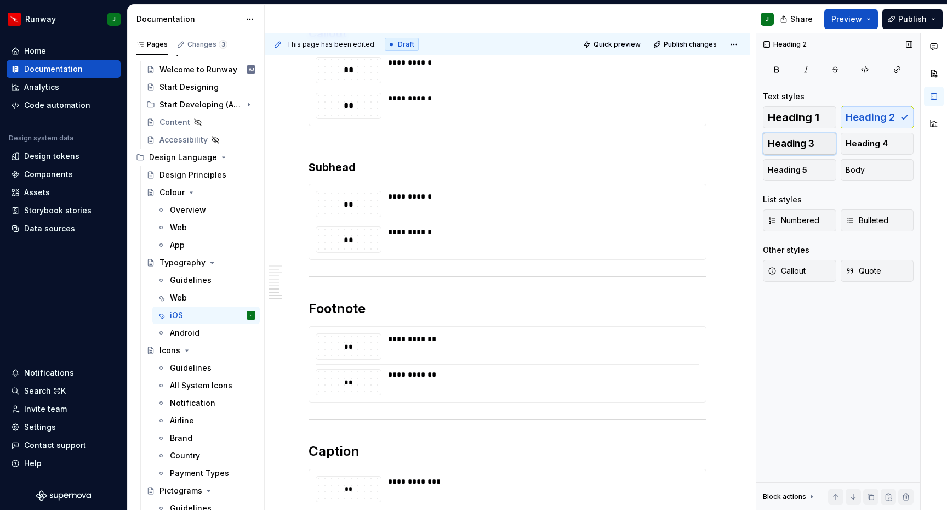
click at [799, 146] on span "Heading 3" at bounding box center [791, 143] width 47 height 11
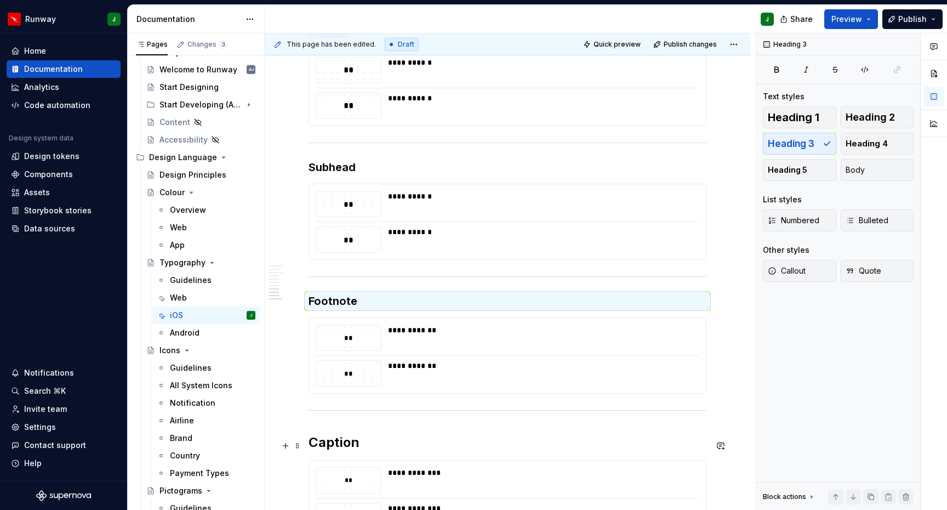
click at [353, 437] on h2 "Caption" at bounding box center [508, 443] width 398 height 18
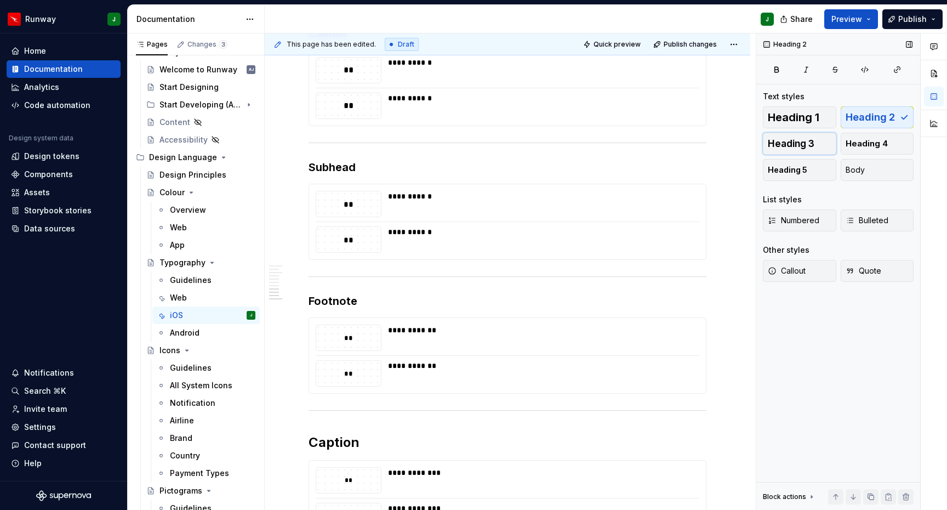
click at [797, 143] on span "Heading 3" at bounding box center [791, 143] width 47 height 11
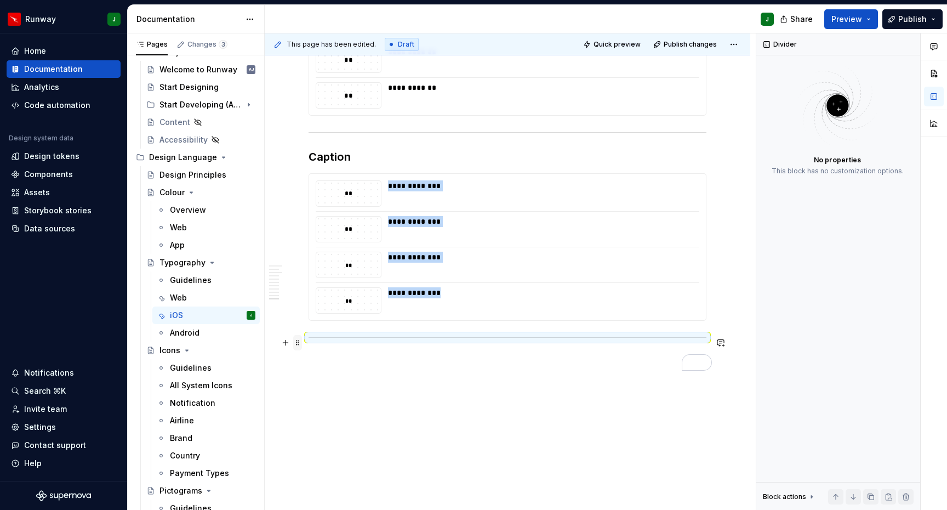
click at [297, 344] on span at bounding box center [297, 342] width 9 height 15
click at [319, 442] on div "Delete" at bounding box center [349, 439] width 71 height 11
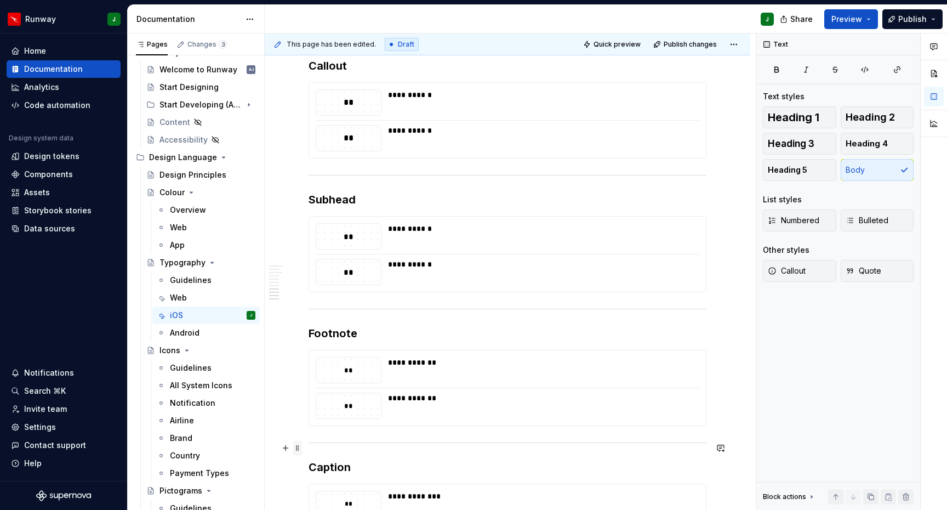
click at [297, 447] on span at bounding box center [297, 447] width 9 height 15
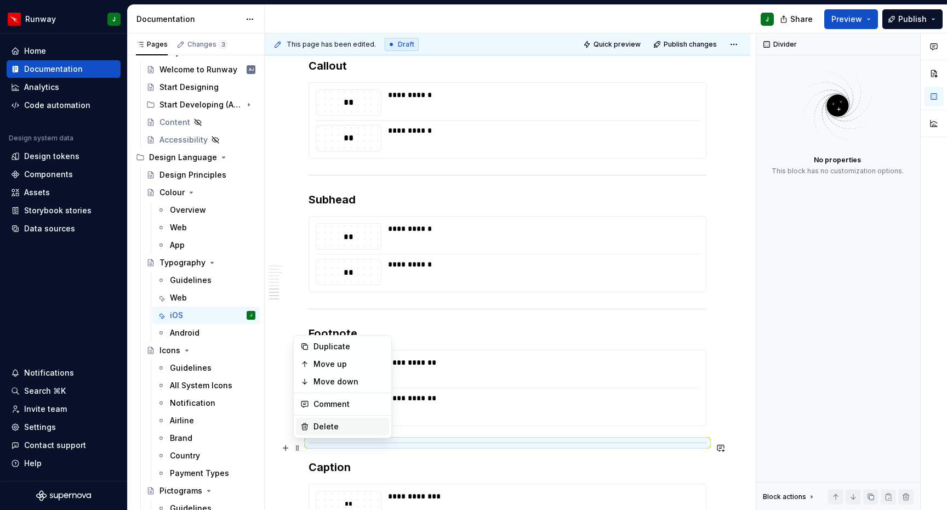
click at [325, 426] on div "Delete" at bounding box center [349, 426] width 71 height 11
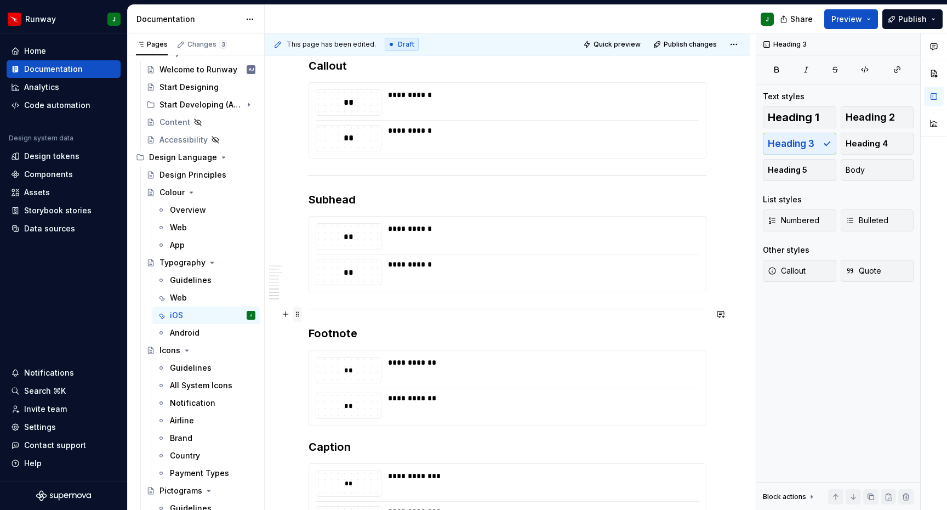
click at [298, 312] on span at bounding box center [297, 313] width 9 height 15
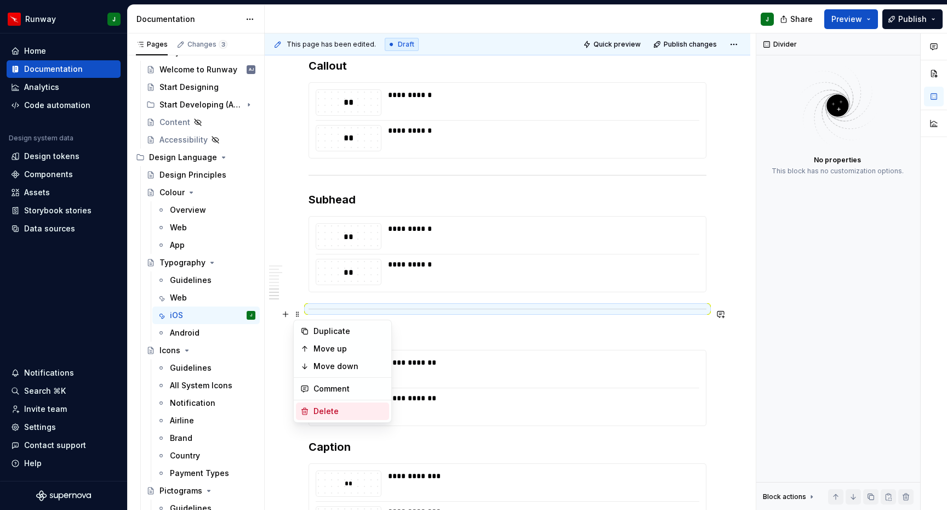
click at [320, 408] on div "Delete" at bounding box center [349, 411] width 71 height 11
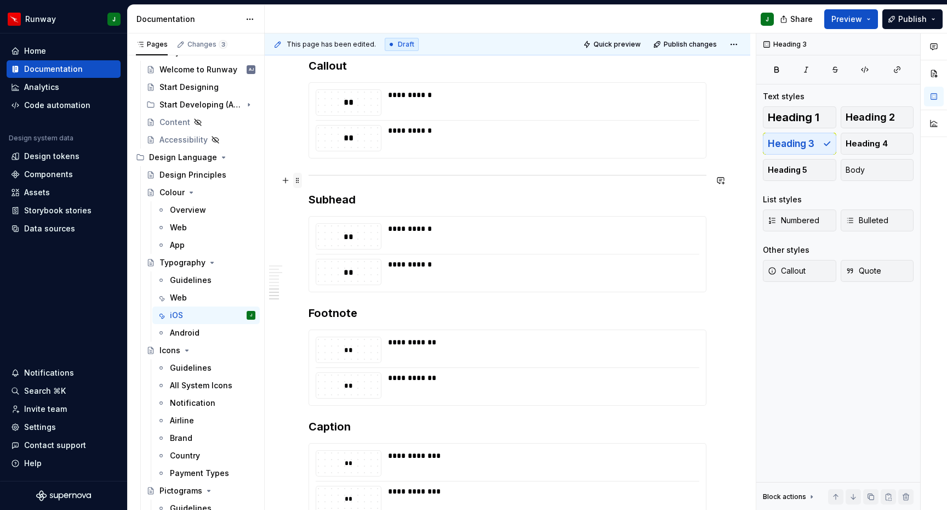
click at [294, 181] on span at bounding box center [297, 180] width 9 height 15
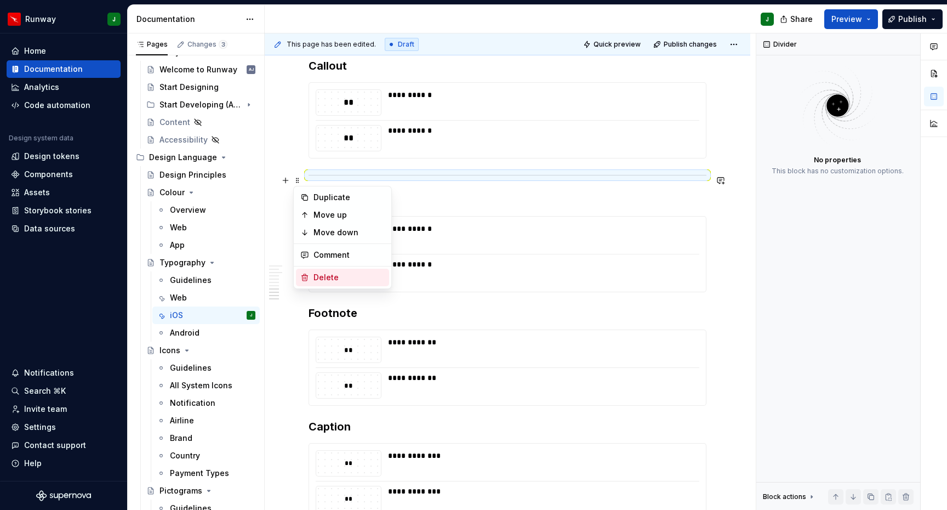
click at [327, 276] on div "Delete" at bounding box center [349, 277] width 71 height 11
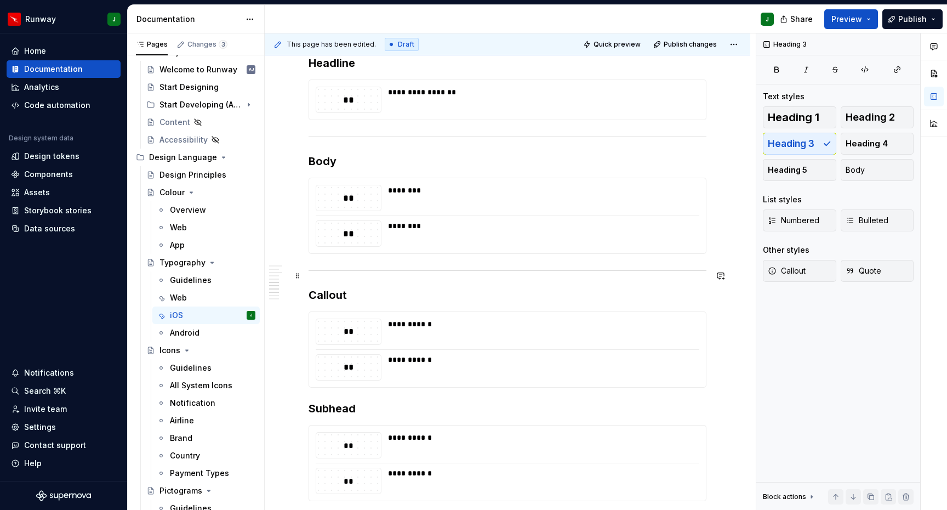
click at [300, 275] on span at bounding box center [297, 275] width 9 height 15
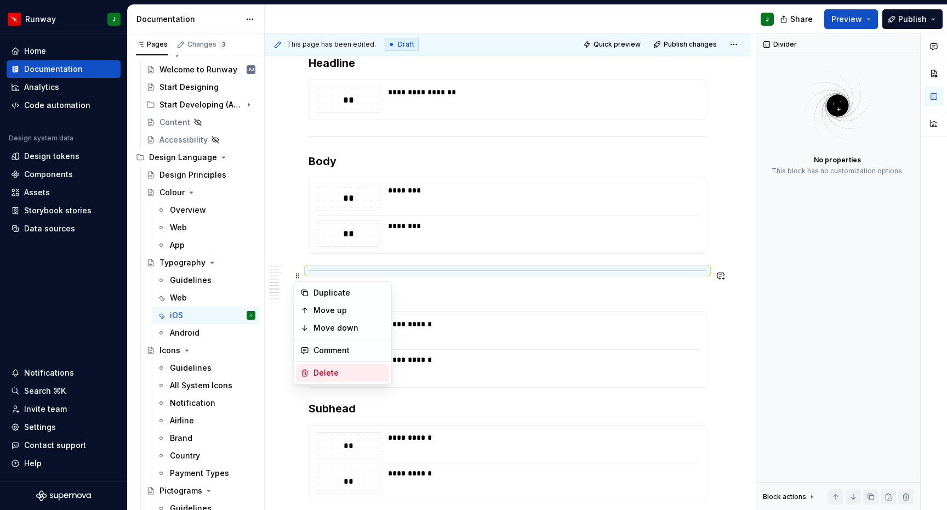
click at [324, 371] on div "Delete" at bounding box center [349, 372] width 71 height 11
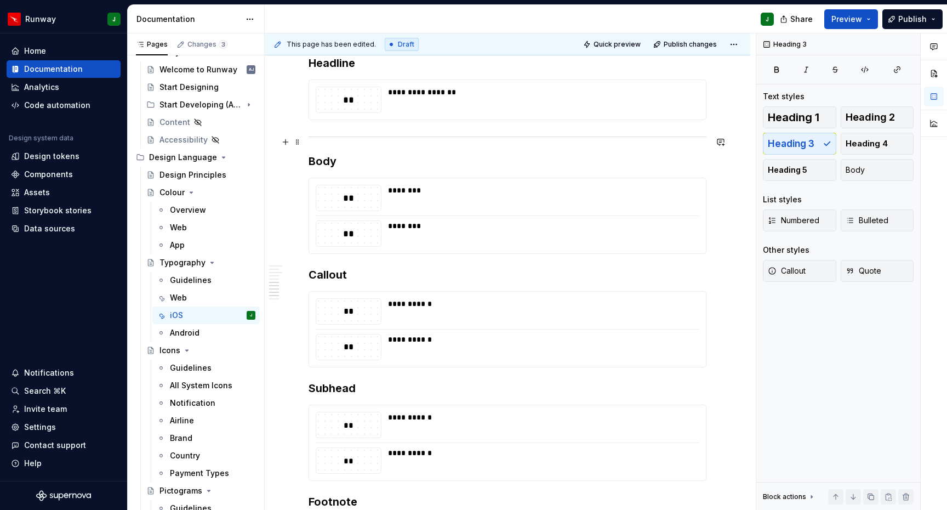
click at [299, 143] on span at bounding box center [297, 141] width 9 height 15
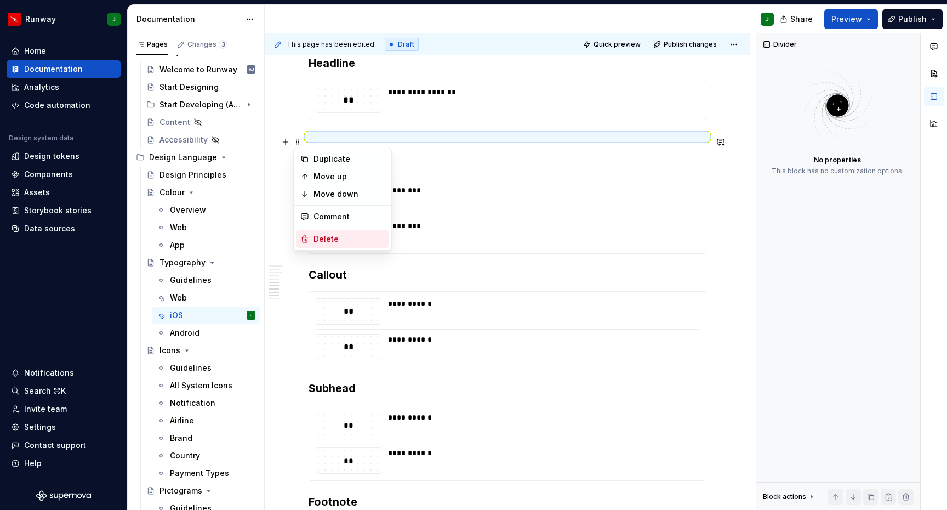
click at [321, 237] on div "Delete" at bounding box center [349, 239] width 71 height 11
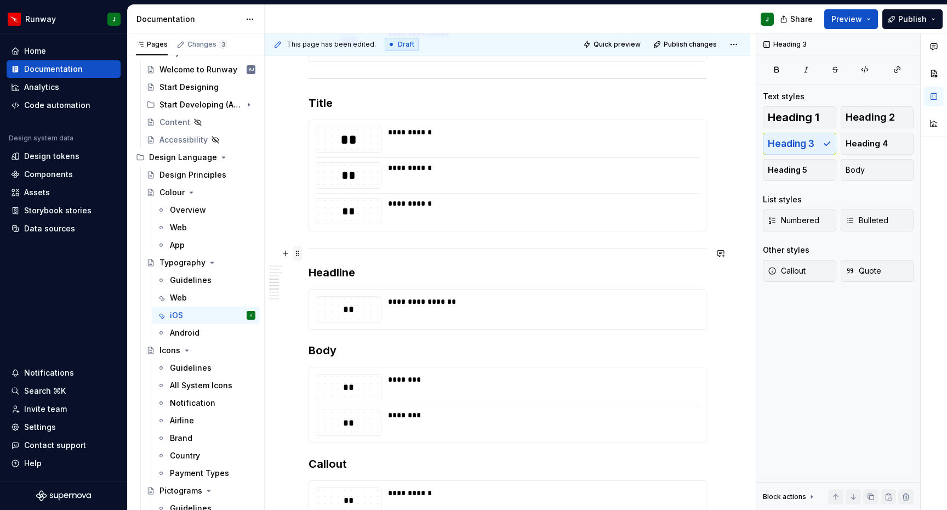
click at [299, 253] on span at bounding box center [297, 253] width 9 height 15
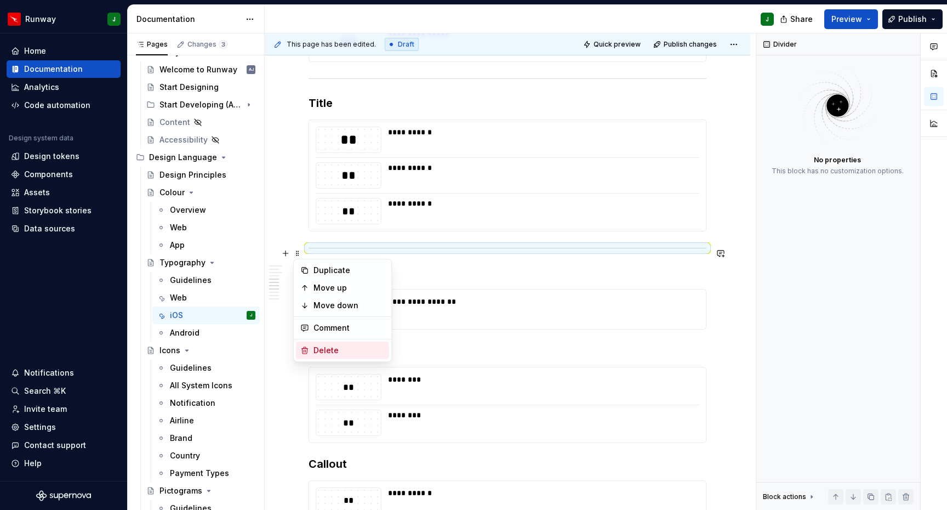
click at [332, 345] on div "Delete" at bounding box center [349, 350] width 71 height 11
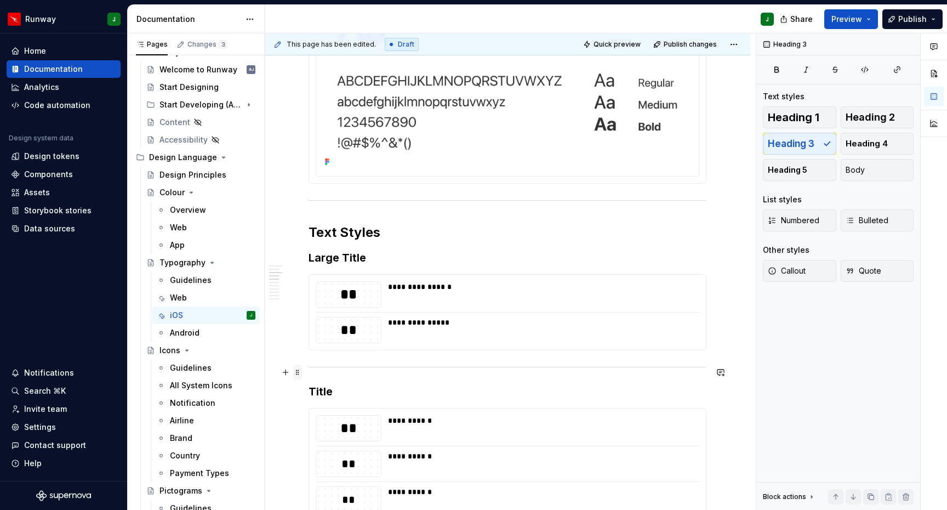
click at [297, 373] on span at bounding box center [297, 372] width 9 height 15
click at [321, 464] on div "Delete" at bounding box center [349, 469] width 71 height 11
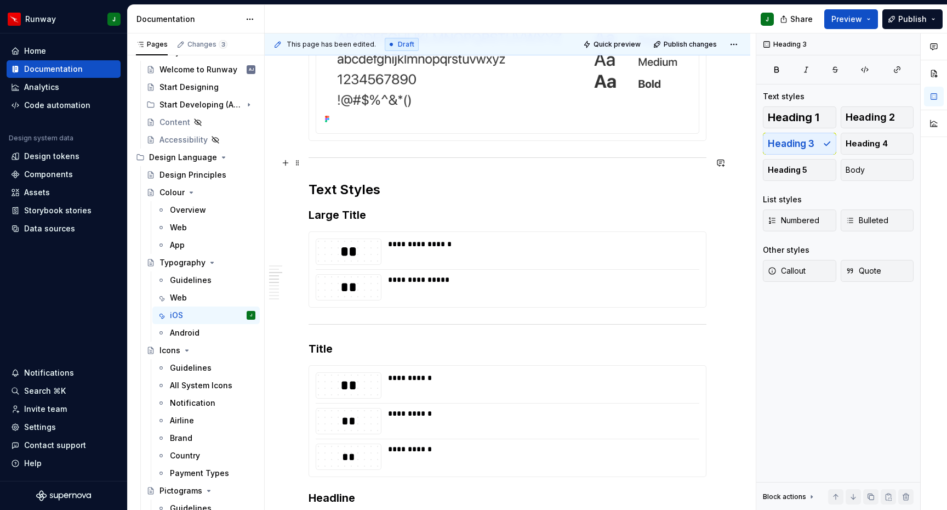
click at [297, 163] on span at bounding box center [297, 162] width 9 height 15
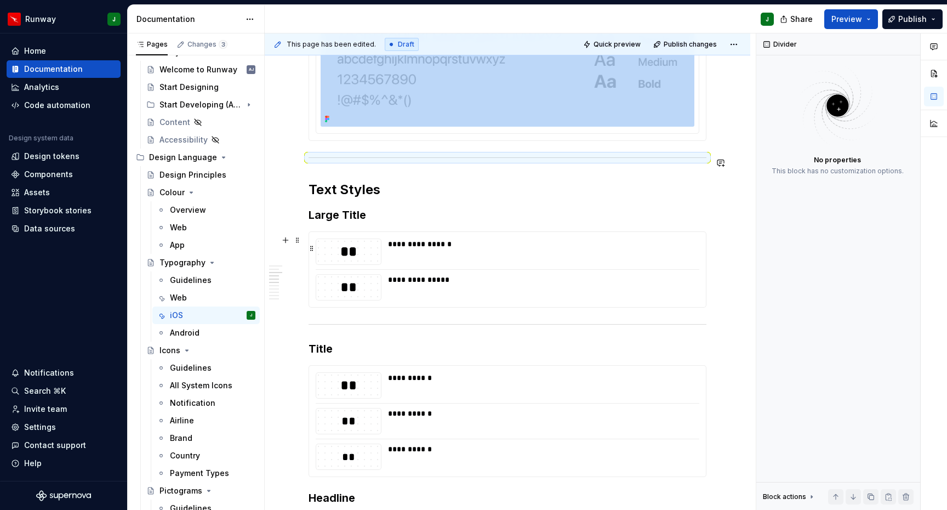
click at [319, 261] on div "**" at bounding box center [348, 251] width 65 height 19
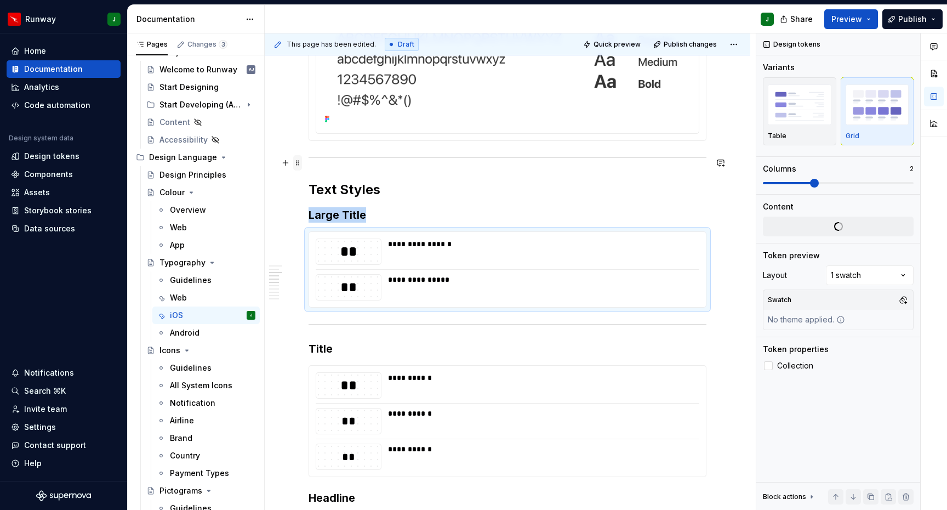
click at [299, 164] on span at bounding box center [297, 162] width 9 height 15
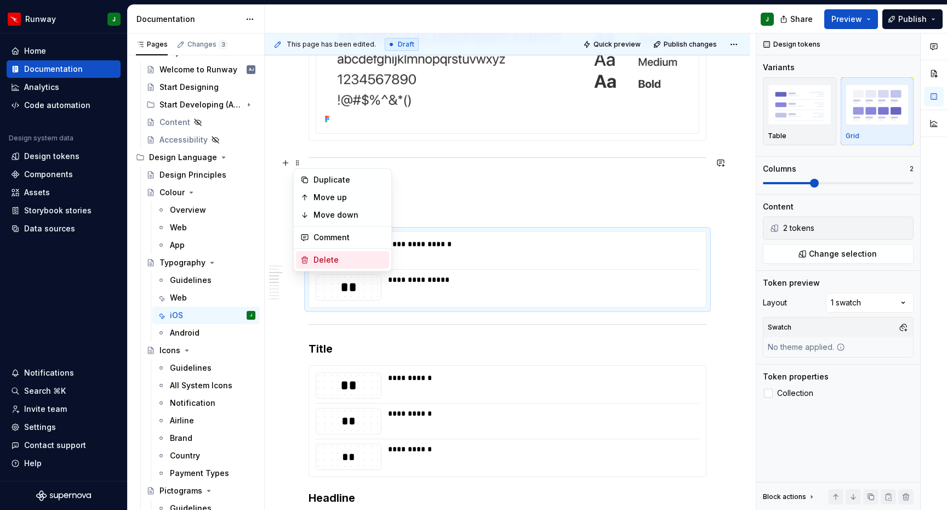
click at [334, 258] on div "Delete" at bounding box center [349, 259] width 71 height 11
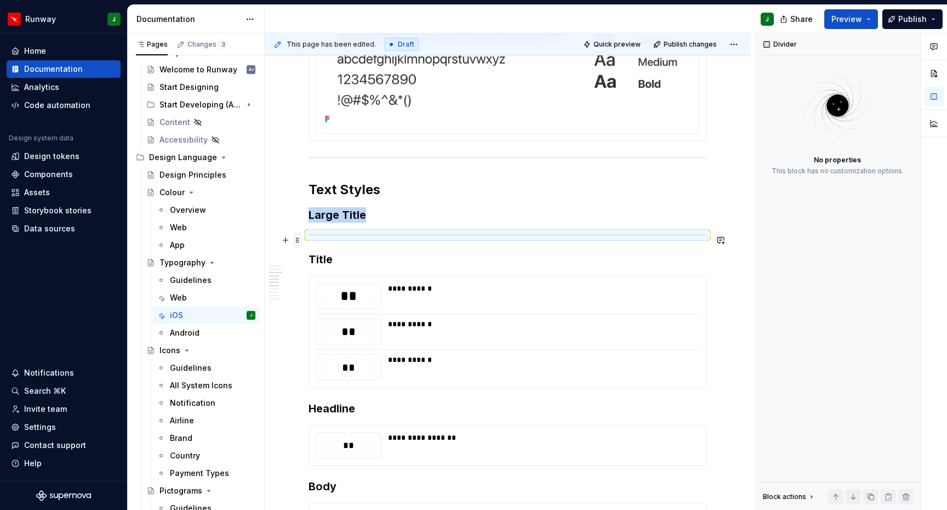
click at [296, 241] on span at bounding box center [297, 239] width 9 height 15
click at [321, 335] on div "Delete" at bounding box center [349, 337] width 71 height 11
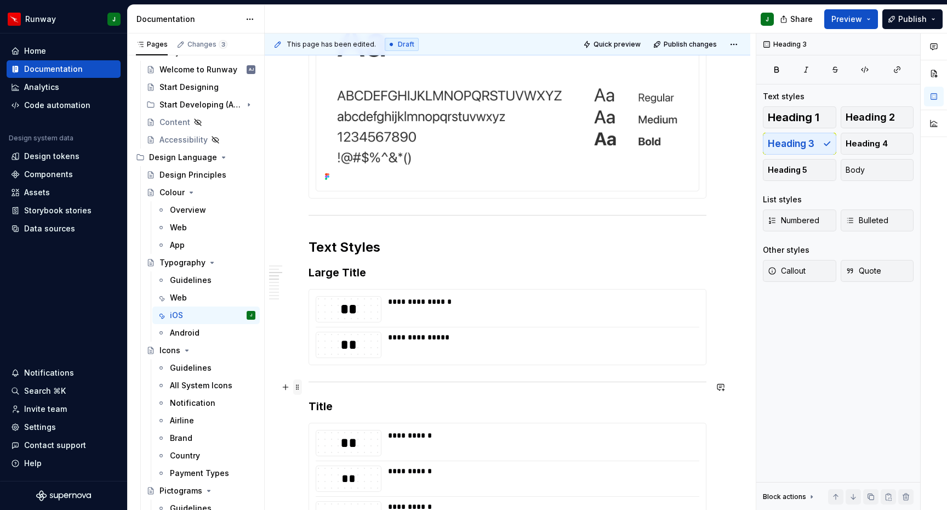
click at [299, 387] on span at bounding box center [297, 386] width 9 height 15
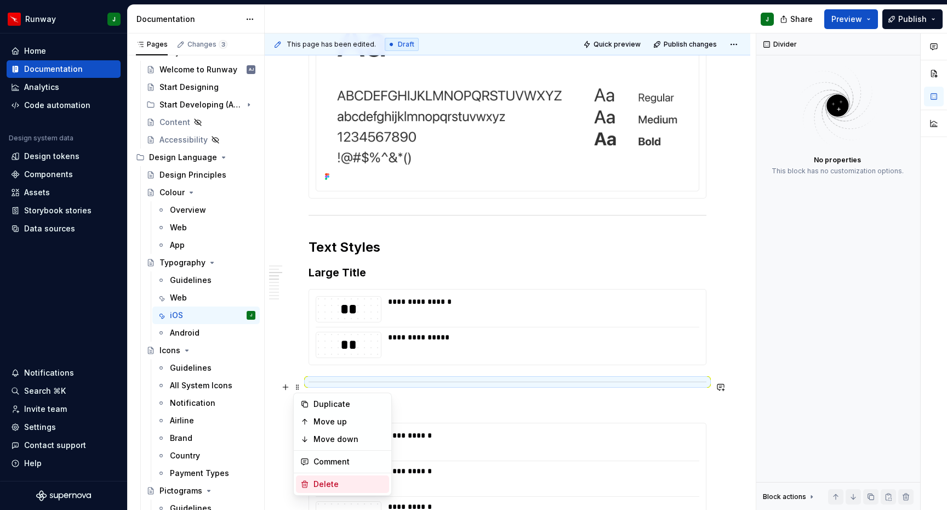
click at [323, 479] on div "Delete" at bounding box center [349, 484] width 71 height 11
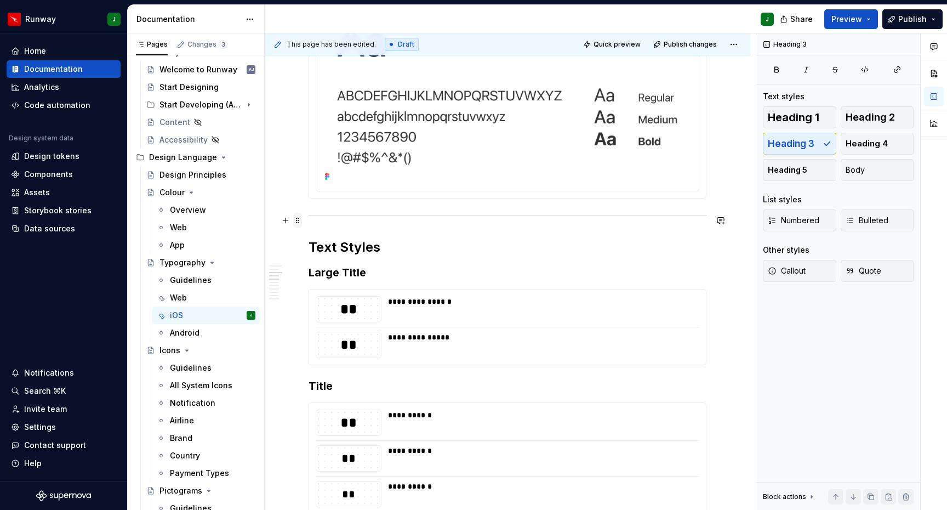
click at [298, 219] on span at bounding box center [297, 220] width 9 height 15
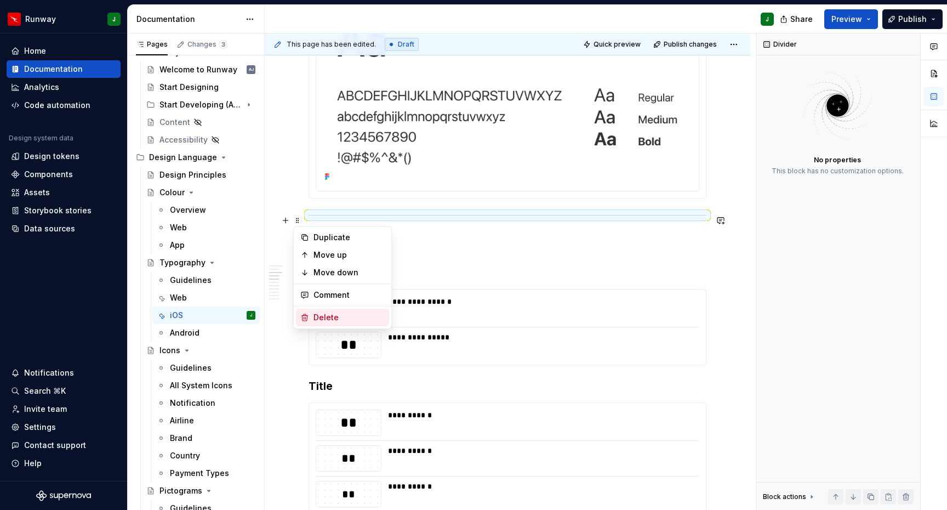
click at [309, 316] on icon at bounding box center [304, 317] width 9 height 9
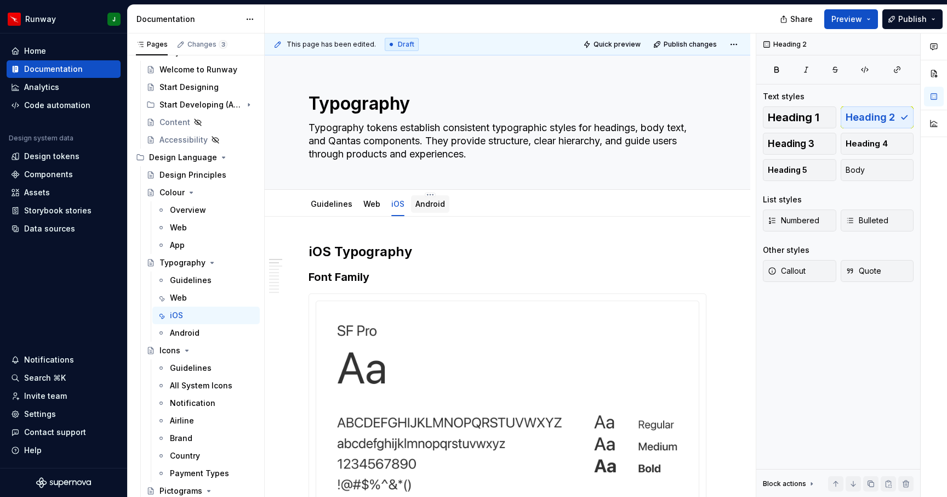
type textarea "*"
